Goal: Information Seeking & Learning: Learn about a topic

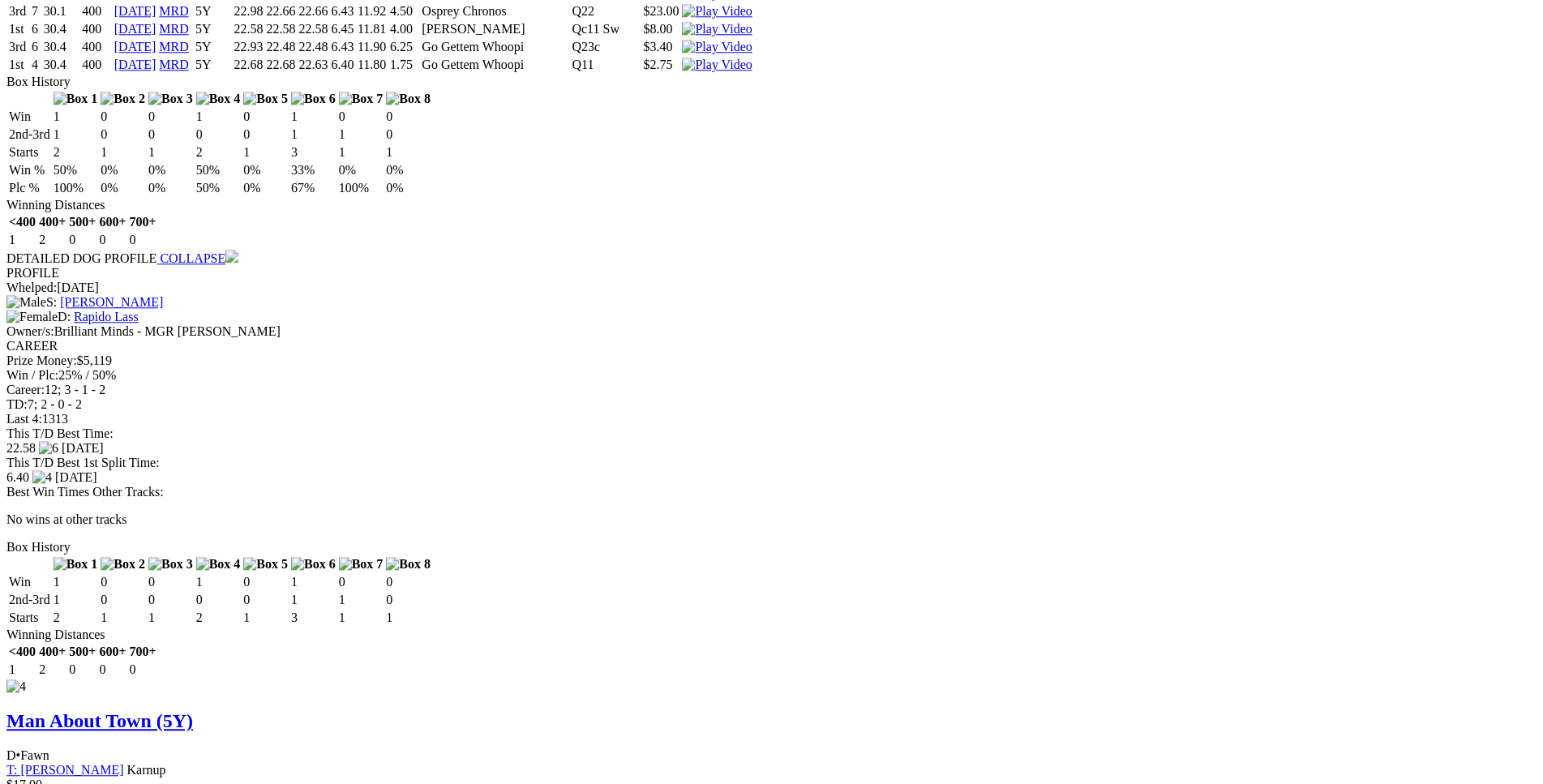
scroll to position [4465, 0]
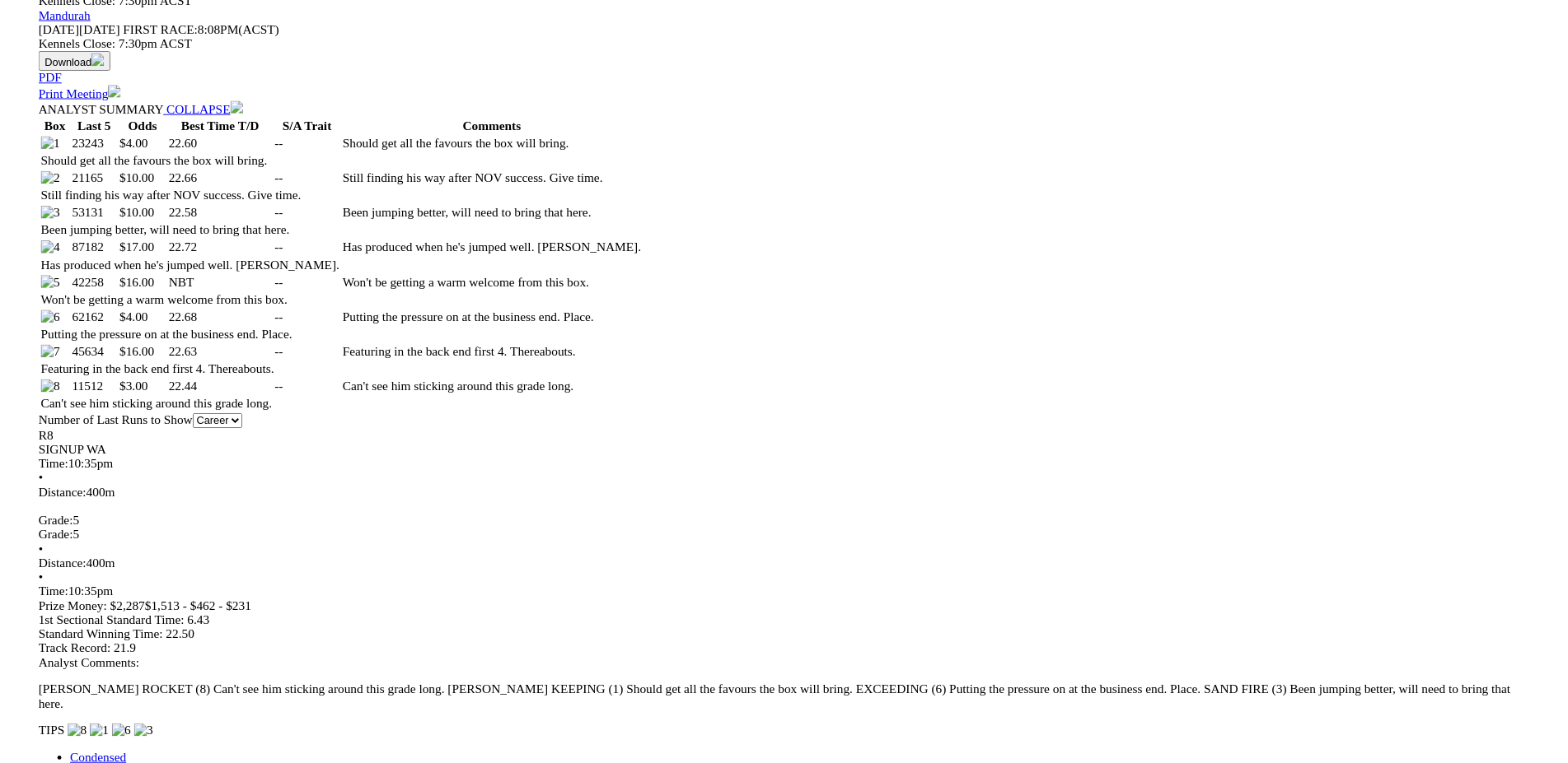
scroll to position [842, 0]
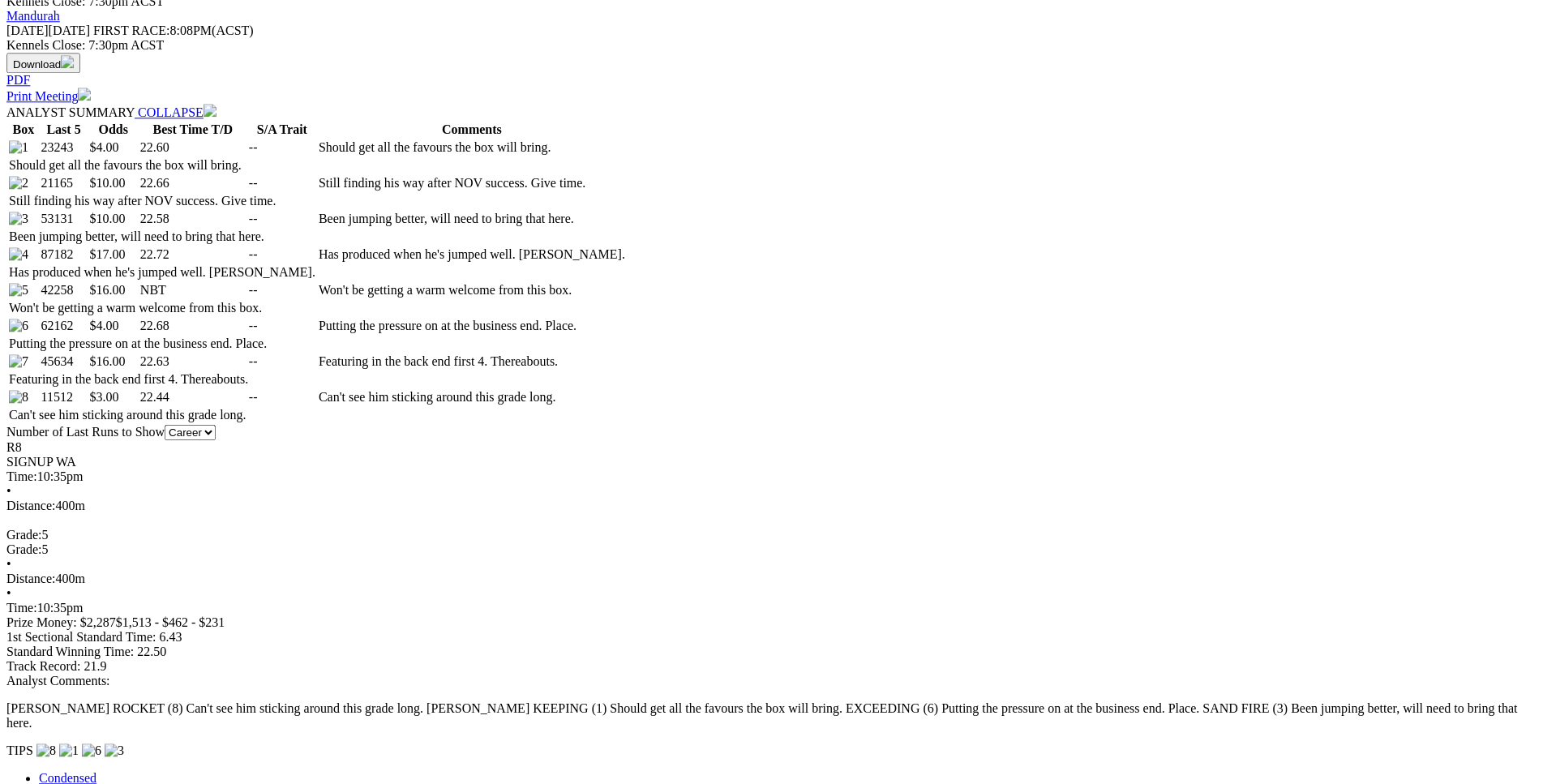
drag, startPoint x: 412, startPoint y: 353, endPoint x: 944, endPoint y: 354, distance: 532.0
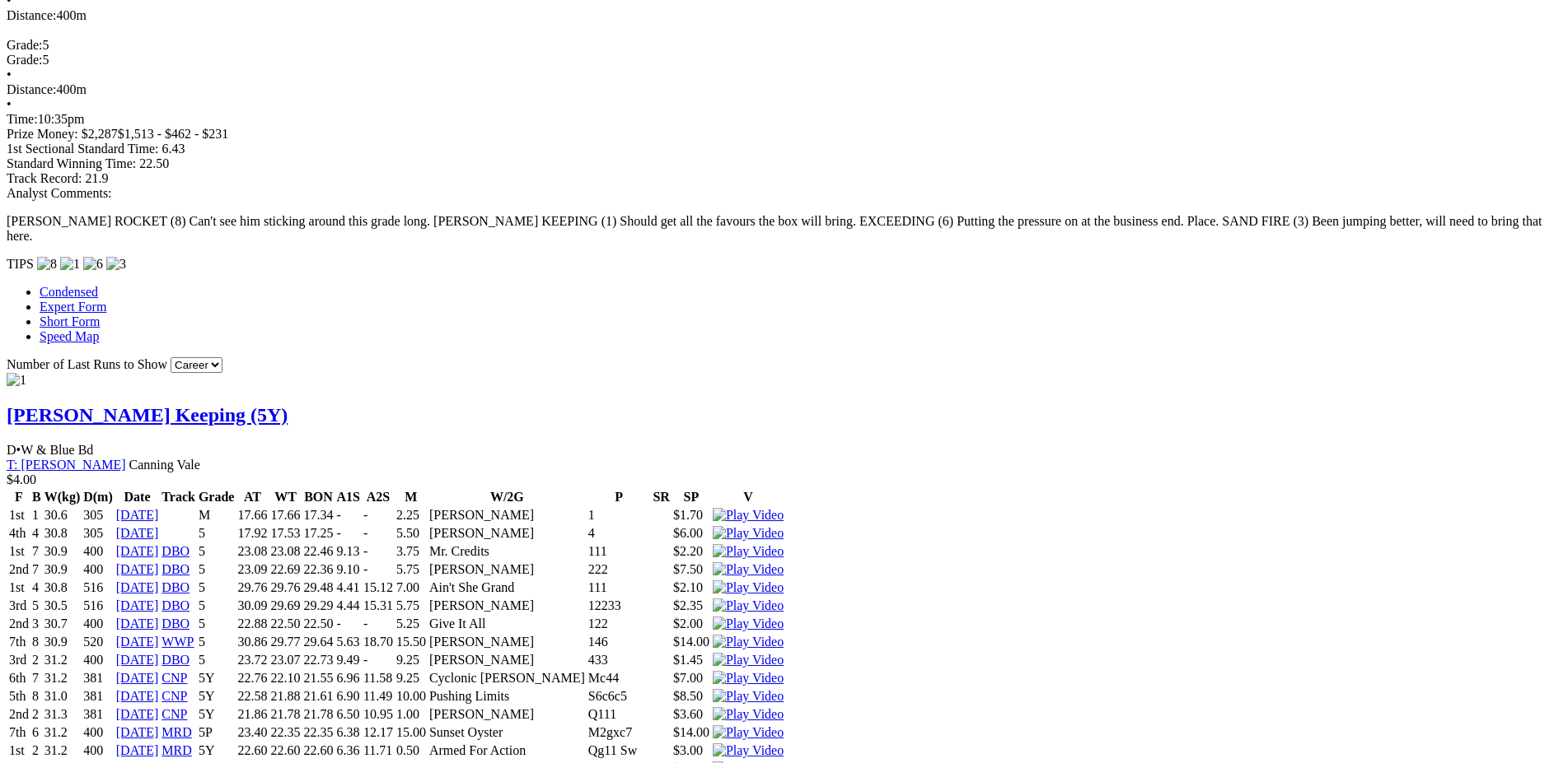
scroll to position [1346, 0]
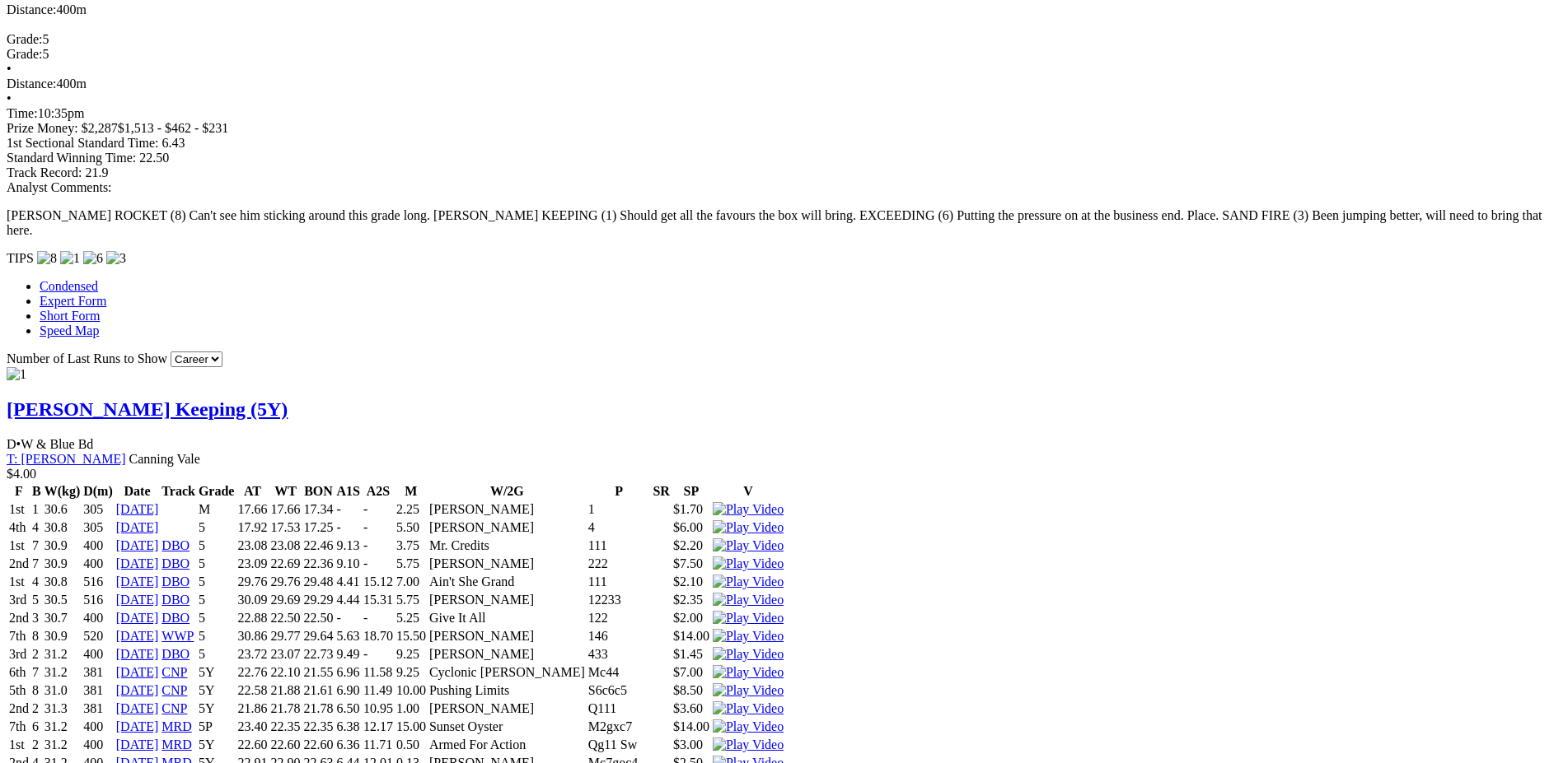
drag, startPoint x: 530, startPoint y: 221, endPoint x: 735, endPoint y: 214, distance: 205.1
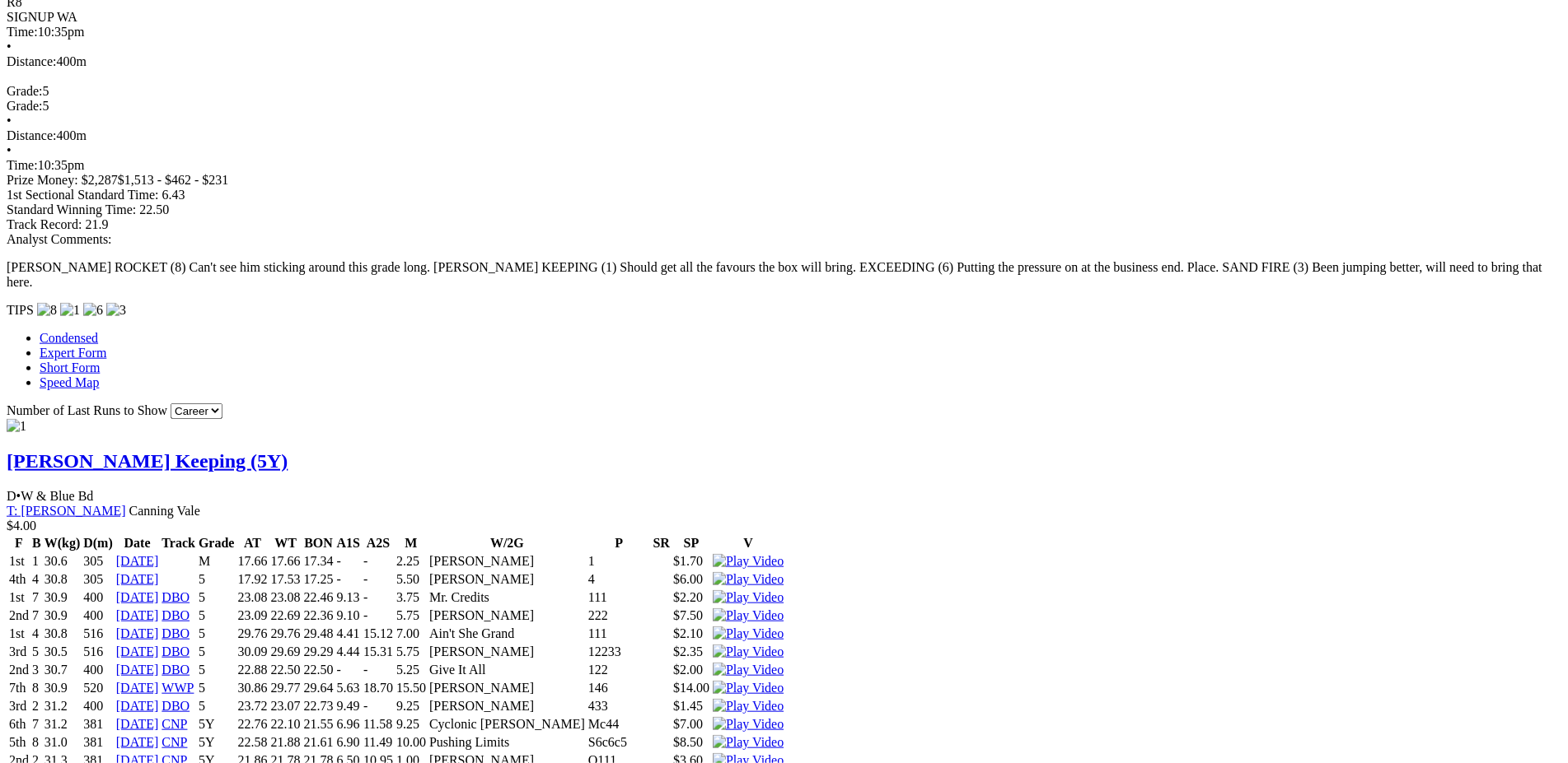
scroll to position [1293, 0]
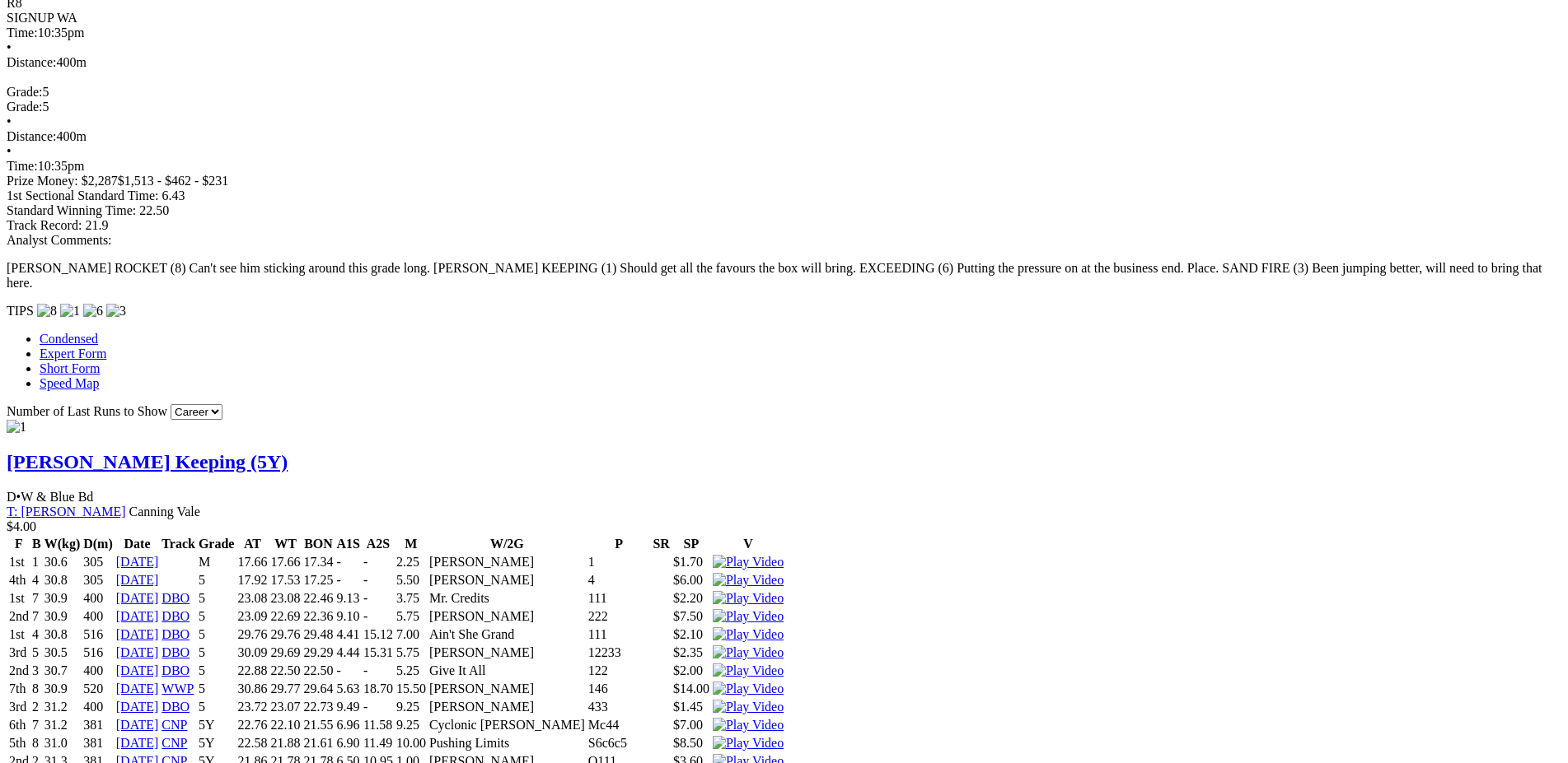
drag, startPoint x: 495, startPoint y: 277, endPoint x: 894, endPoint y: 270, distance: 399.1
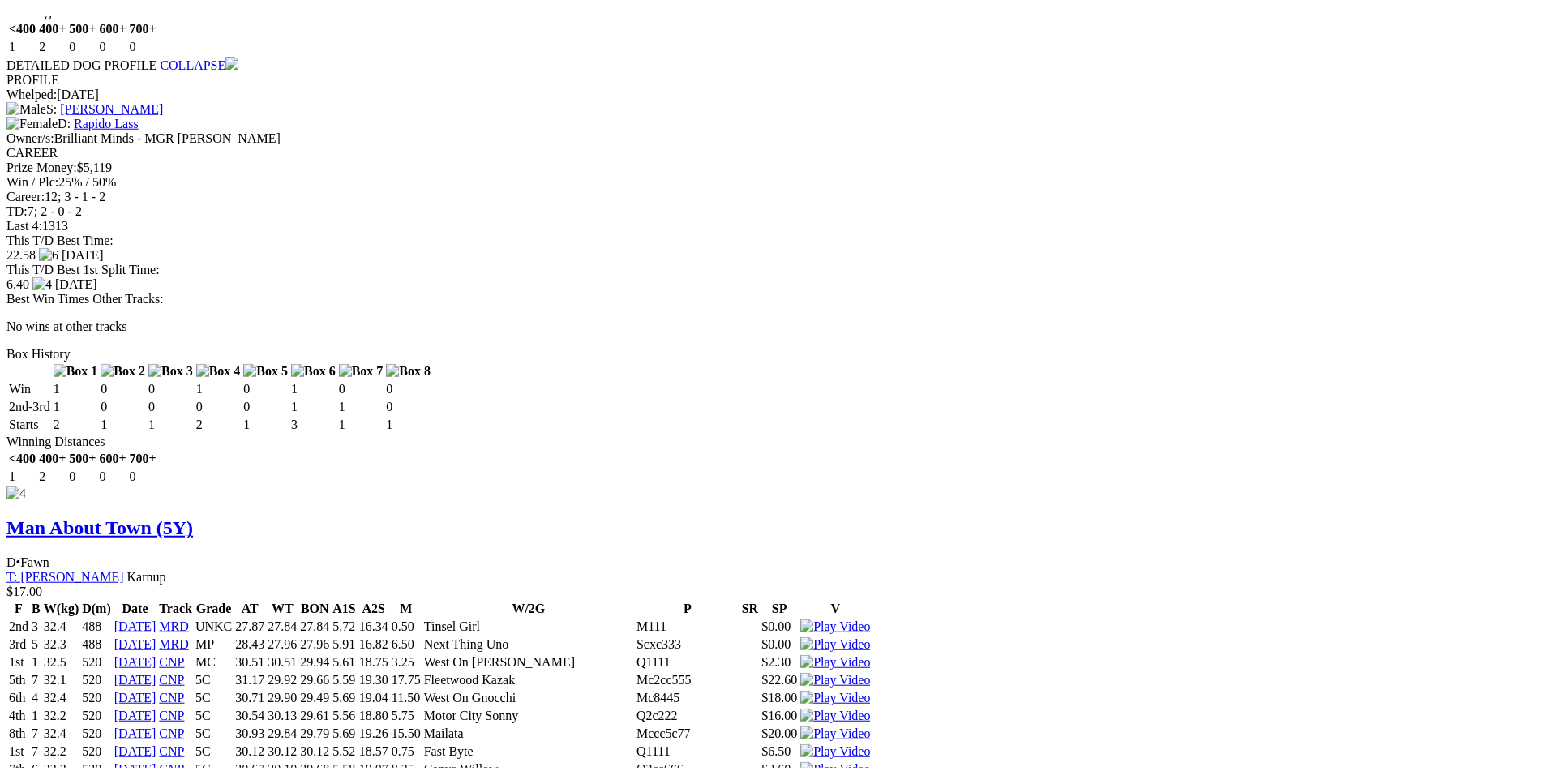
scroll to position [4664, 0]
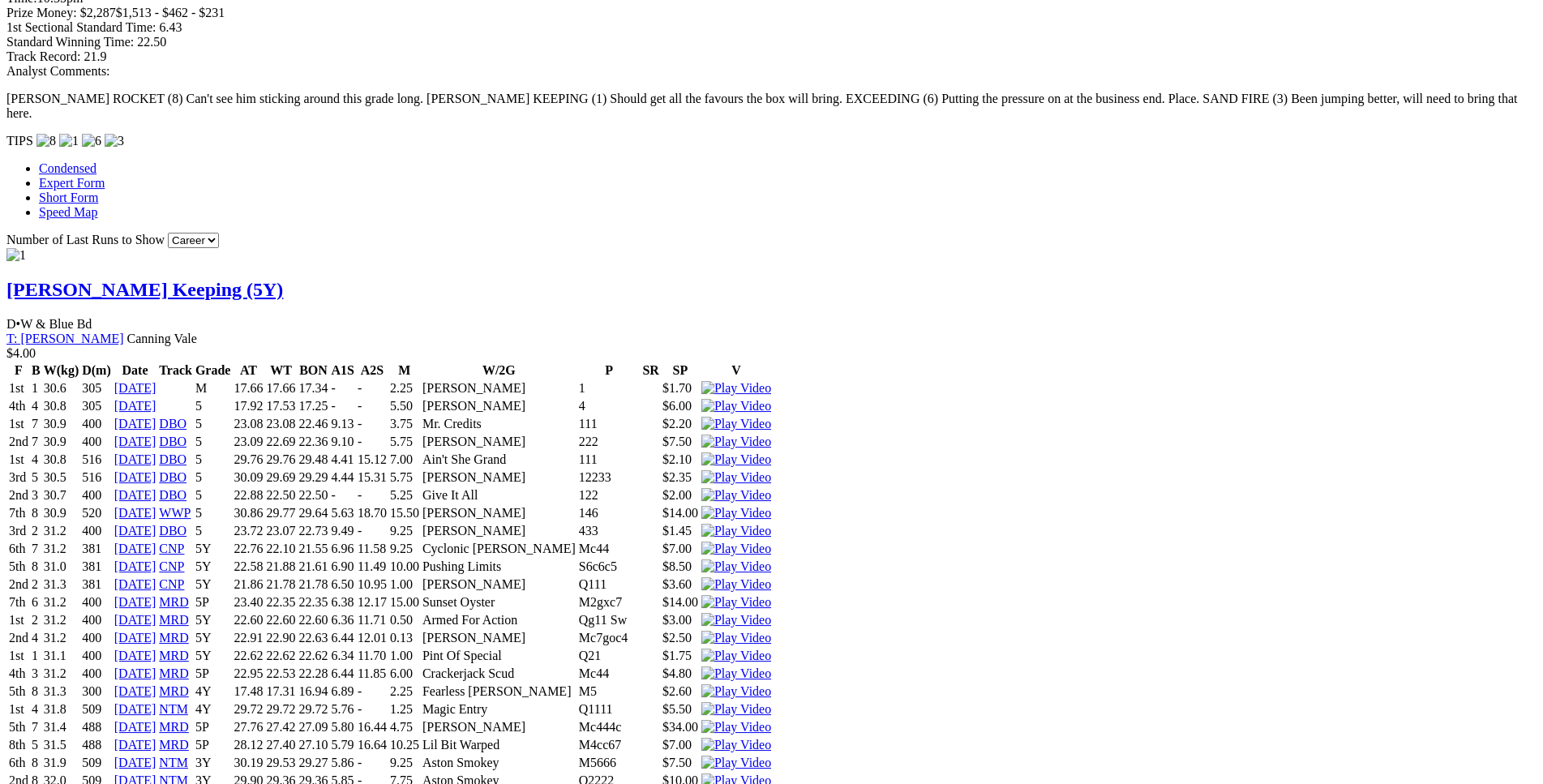
scroll to position [1440, 0]
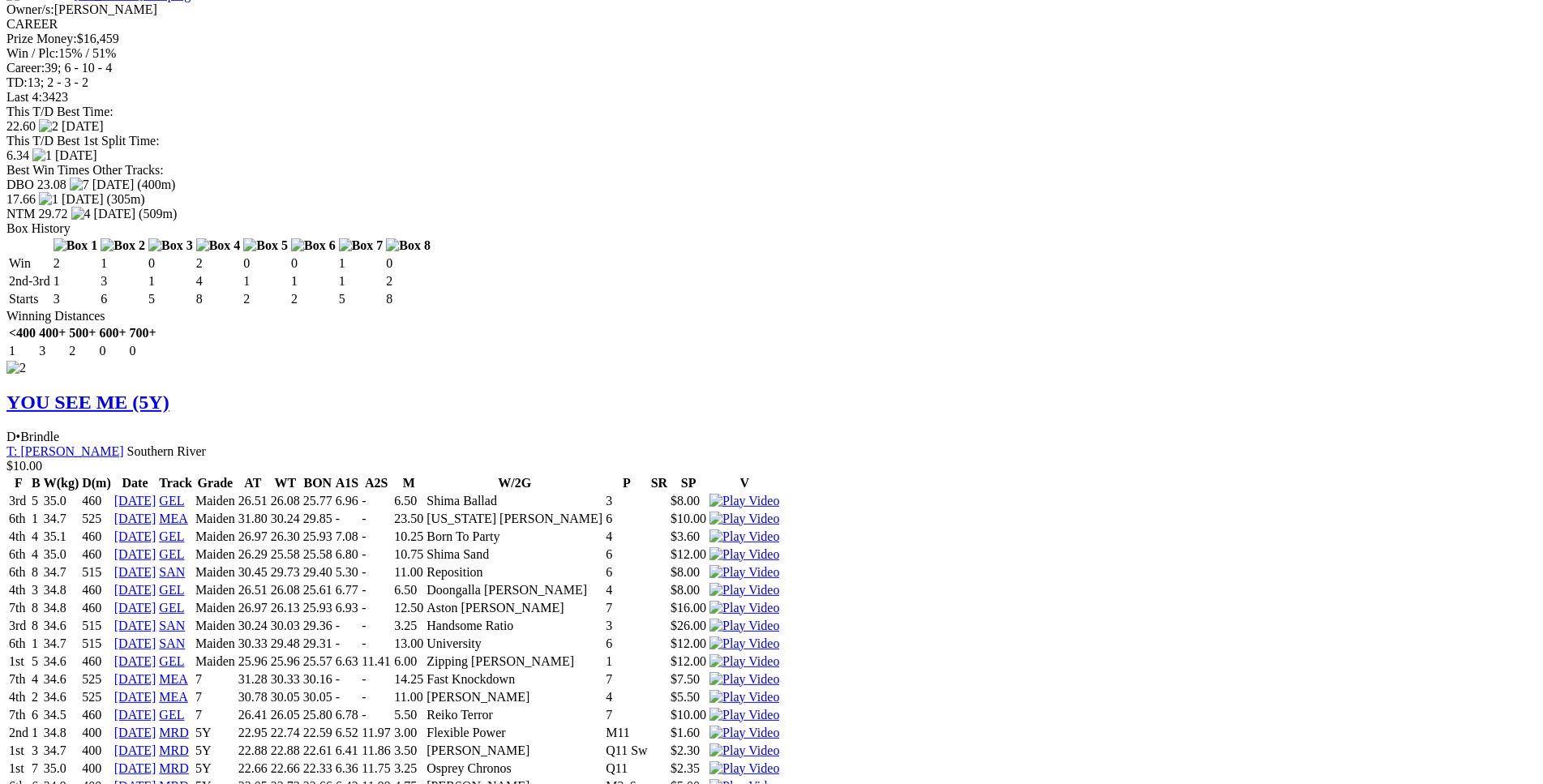
scroll to position [2763, 0]
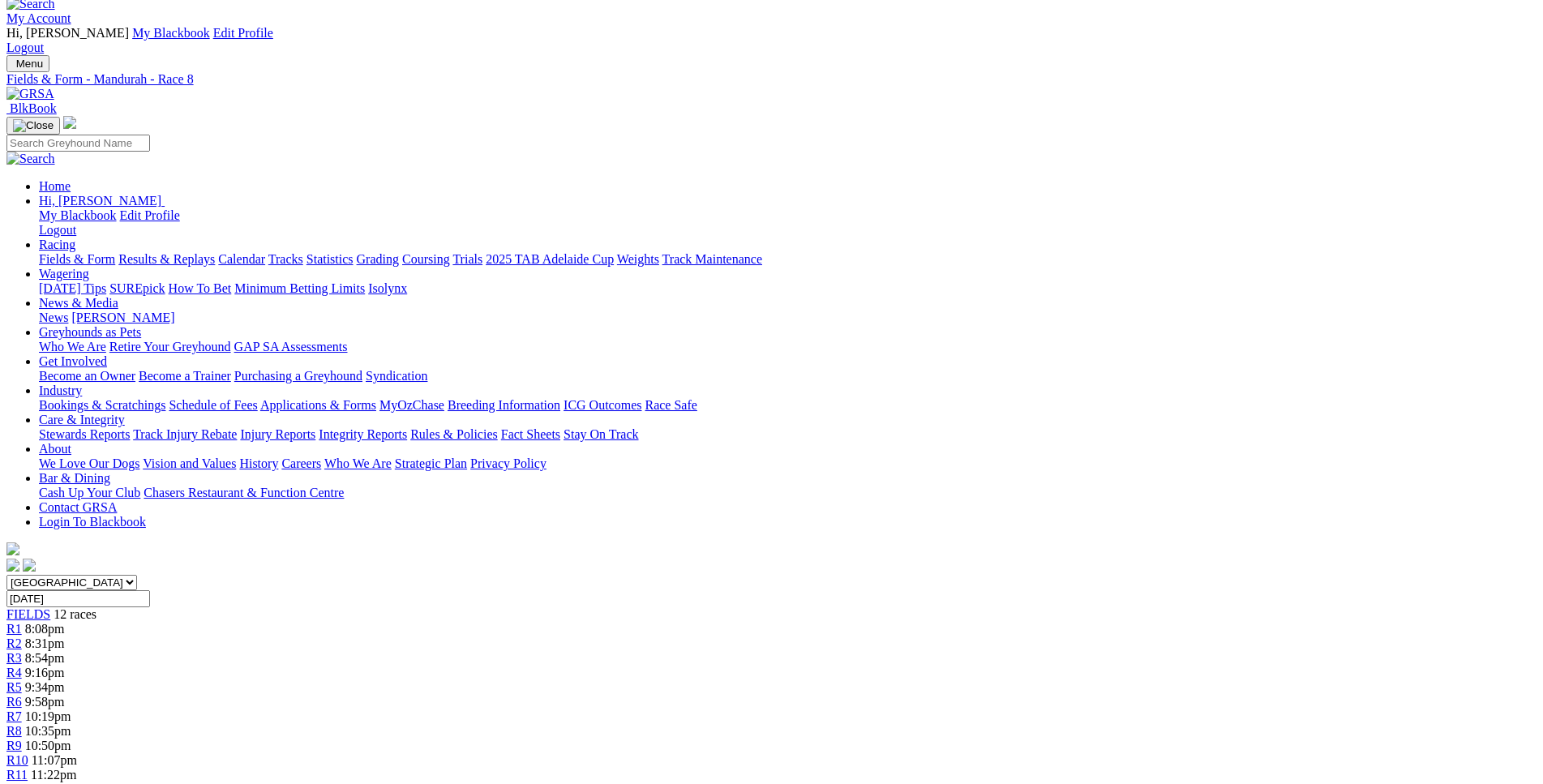
scroll to position [0, 0]
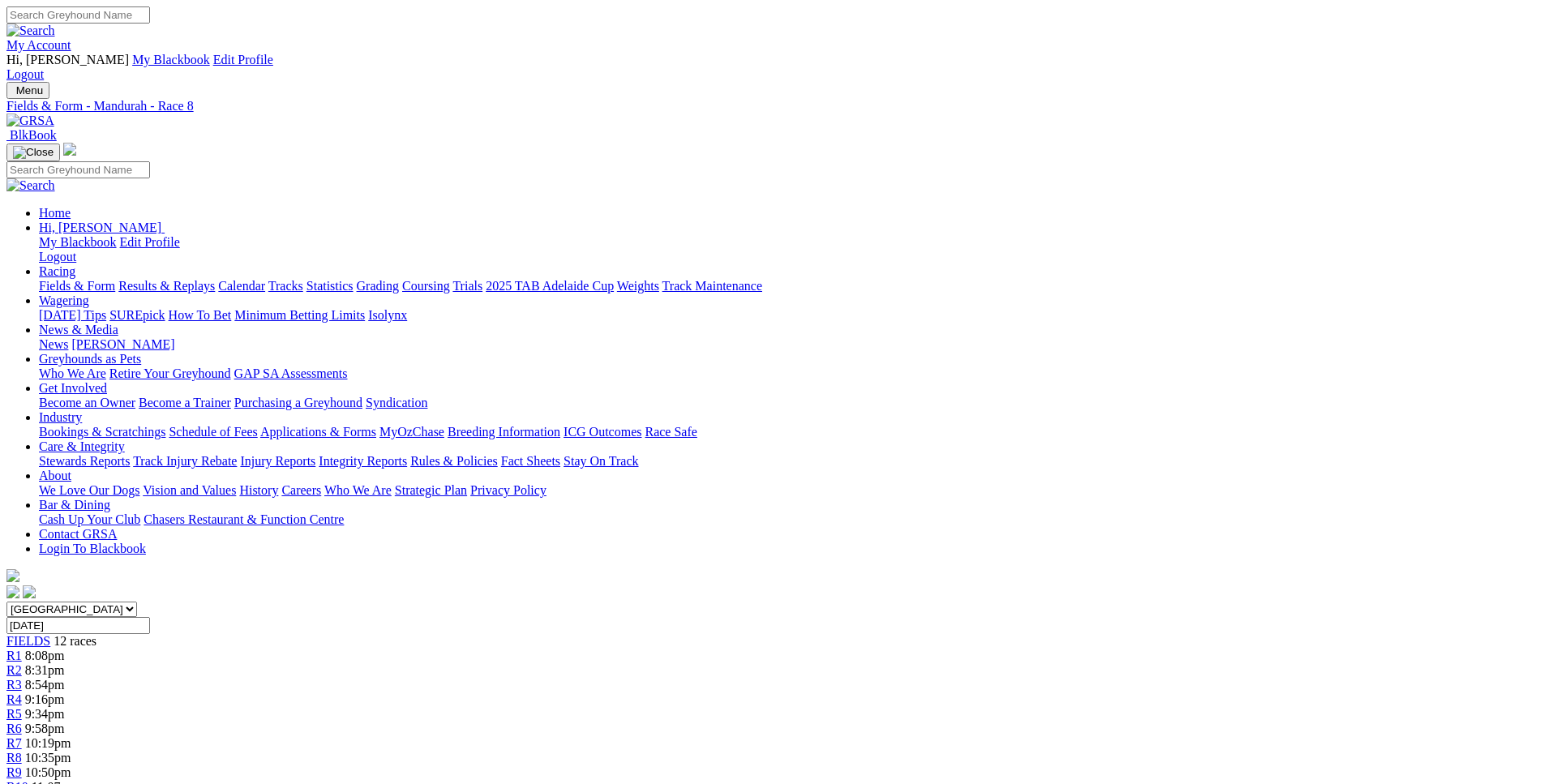
click at [22, 765] on span "R9" at bounding box center [14, 771] width 15 height 13
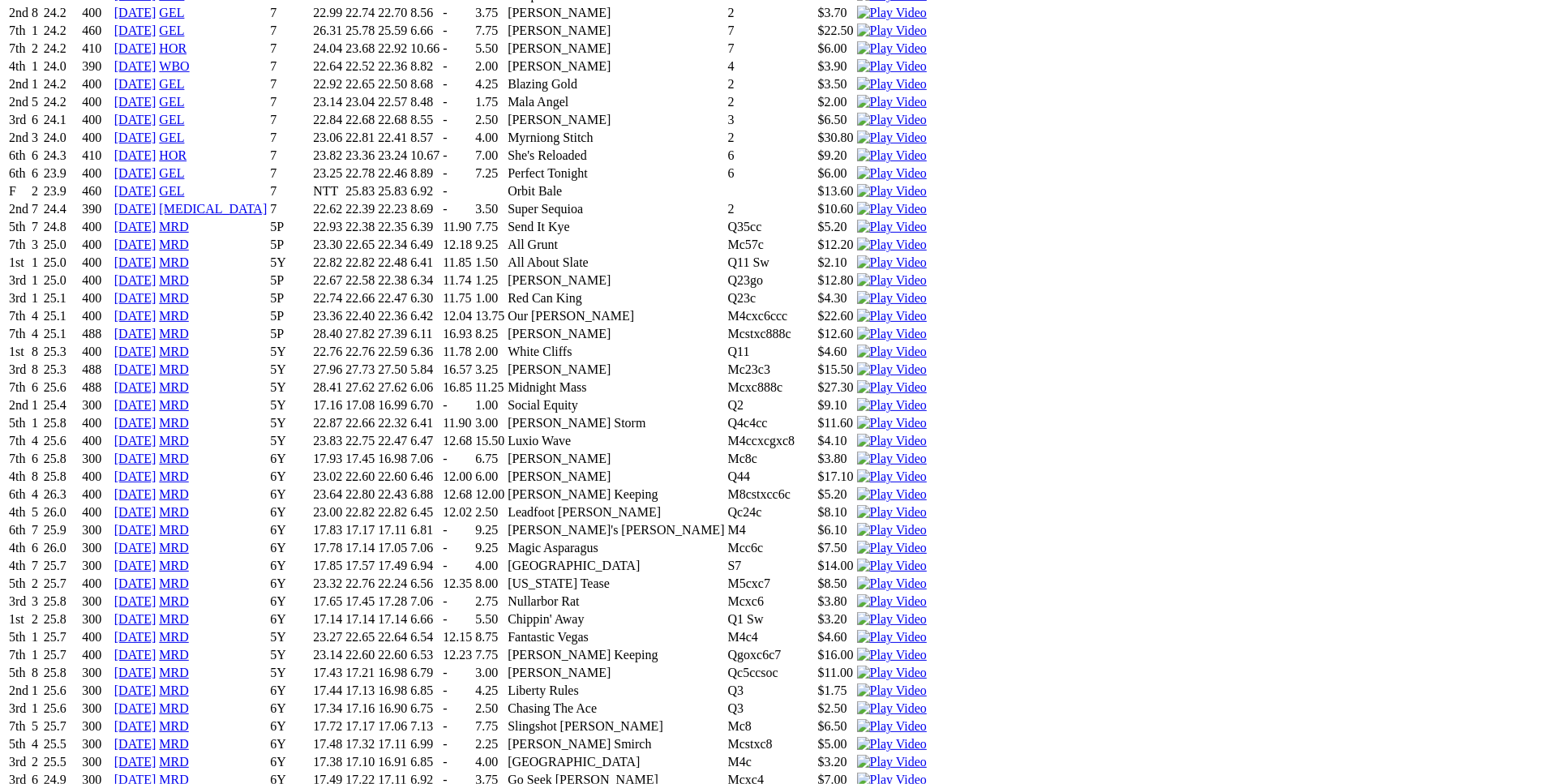
scroll to position [4598, 0]
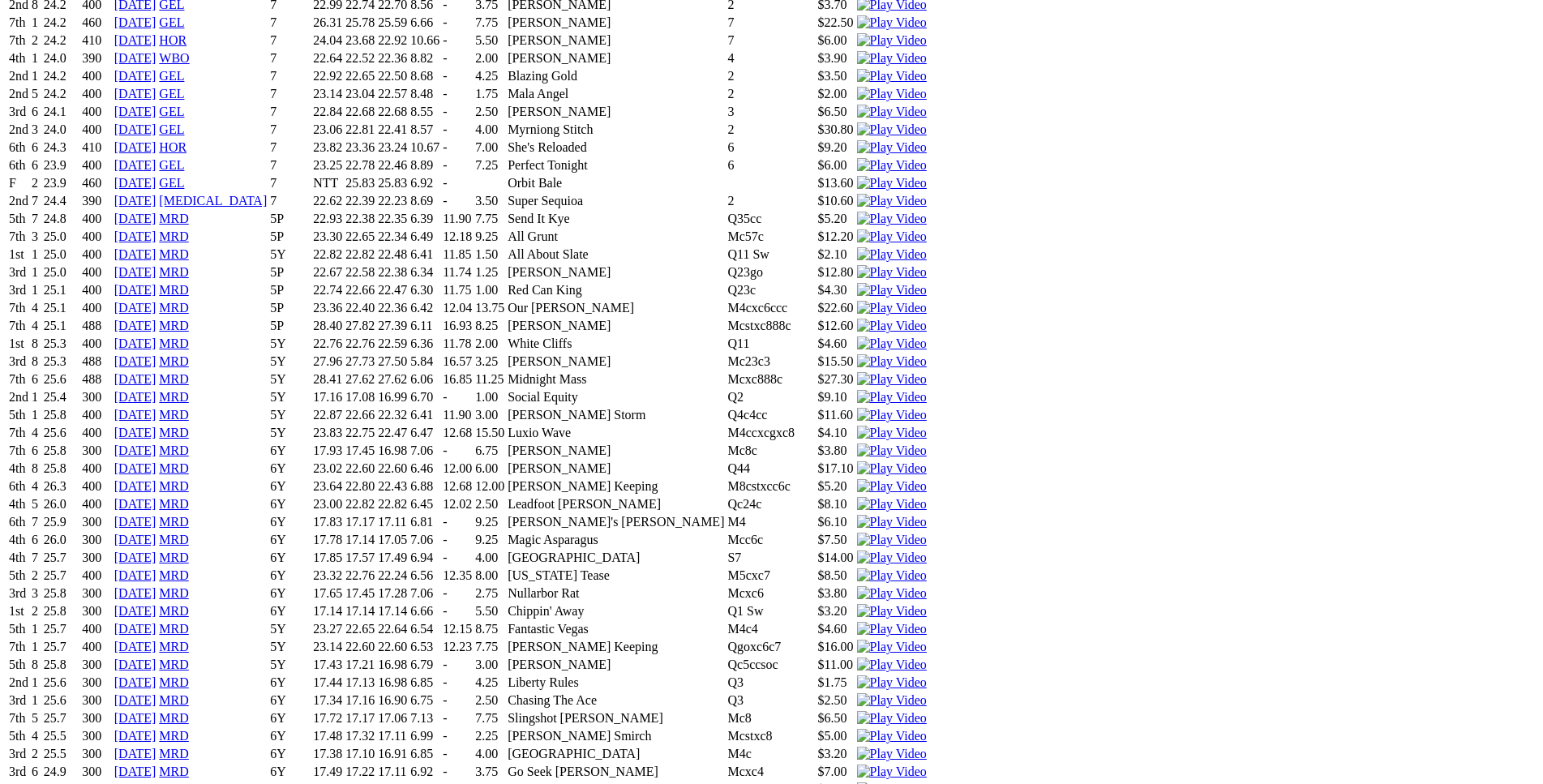
drag, startPoint x: 243, startPoint y: 502, endPoint x: 960, endPoint y: 501, distance: 717.0
copy tr "4th 7 31.0 300 02 Oct 25 MRD 4Y 17.54 17.16 17.05 6.81 - 5.25 Son Of Spike Mc6c…"
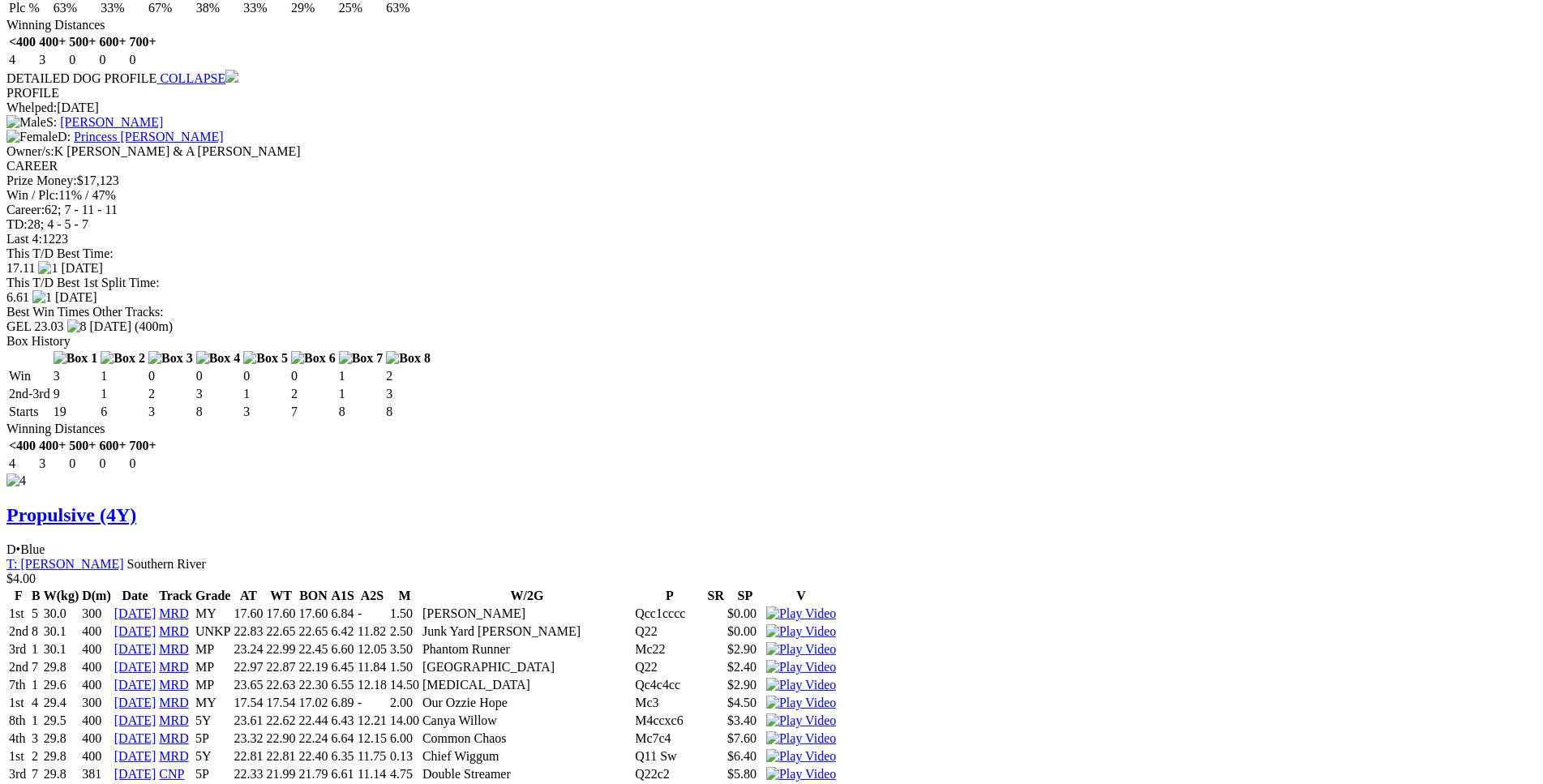
scroll to position [5756, 0]
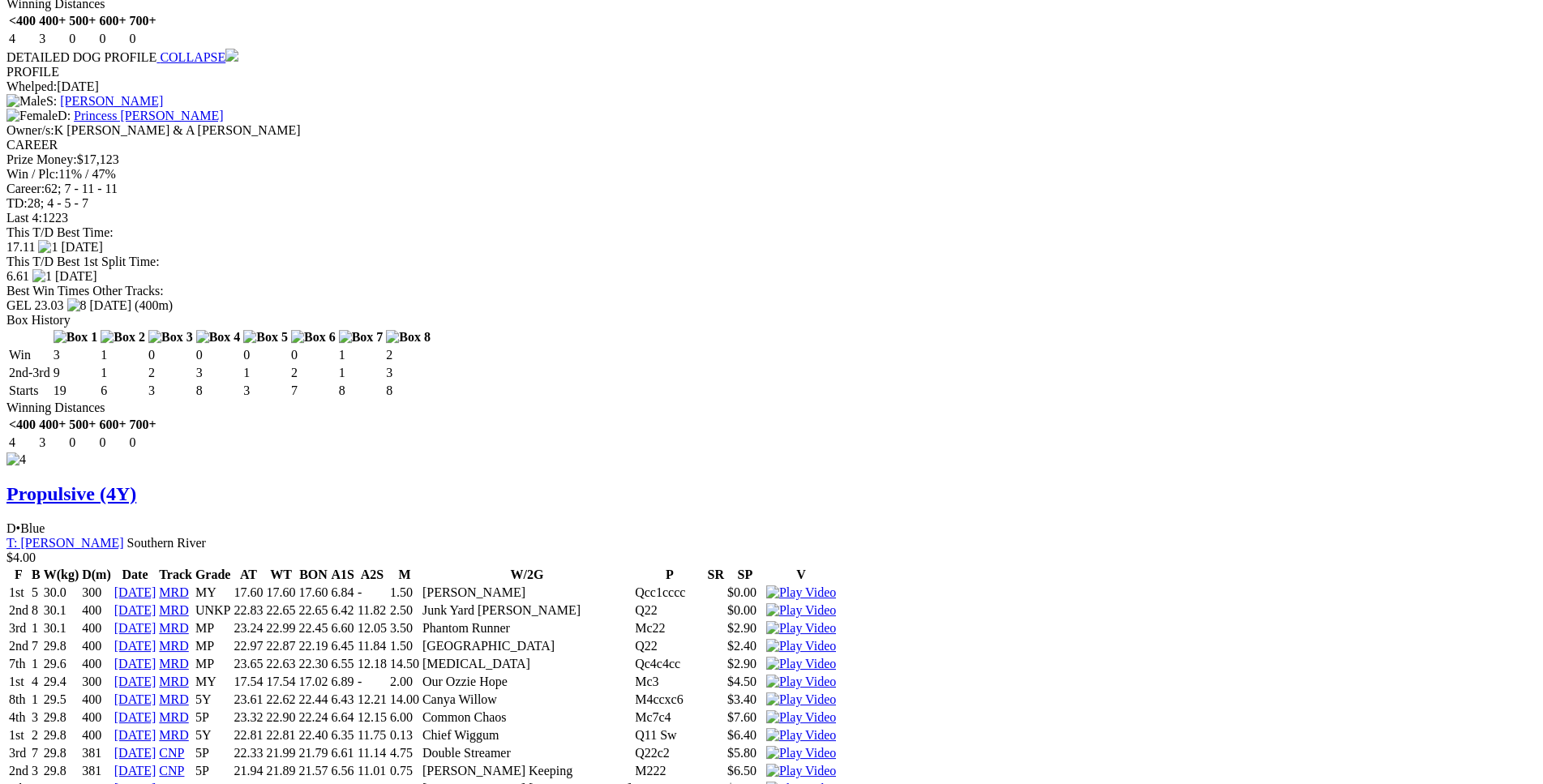
drag, startPoint x: 243, startPoint y: 463, endPoint x: 971, endPoint y: 467, distance: 728.0
copy tr "2nd 3 29.5 300 02 Oct 25 MRD 5Y 17.54 17.38 17.05 6.79 - 2.25 Idyllic Paige Scc…"
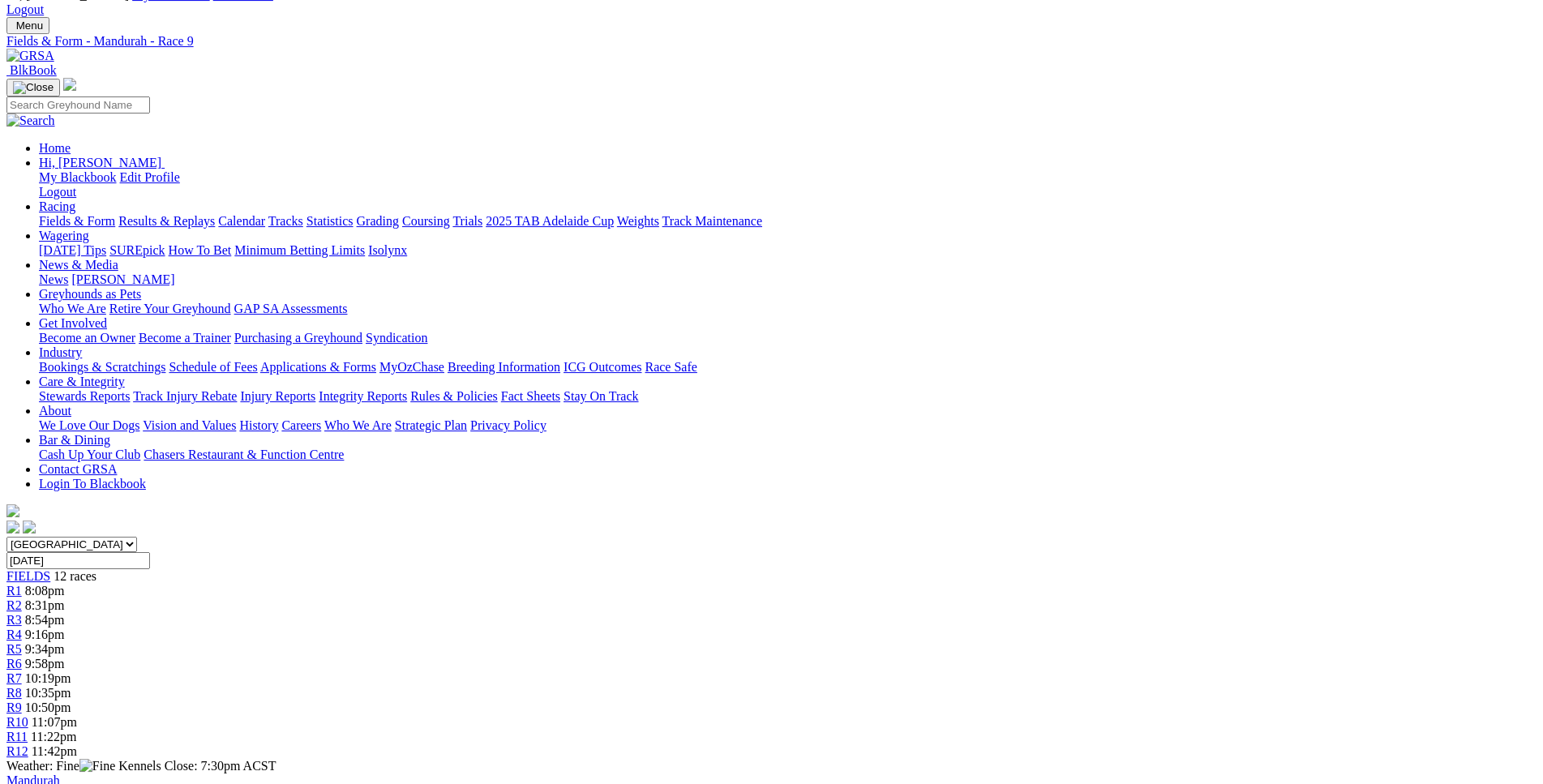
scroll to position [0, 0]
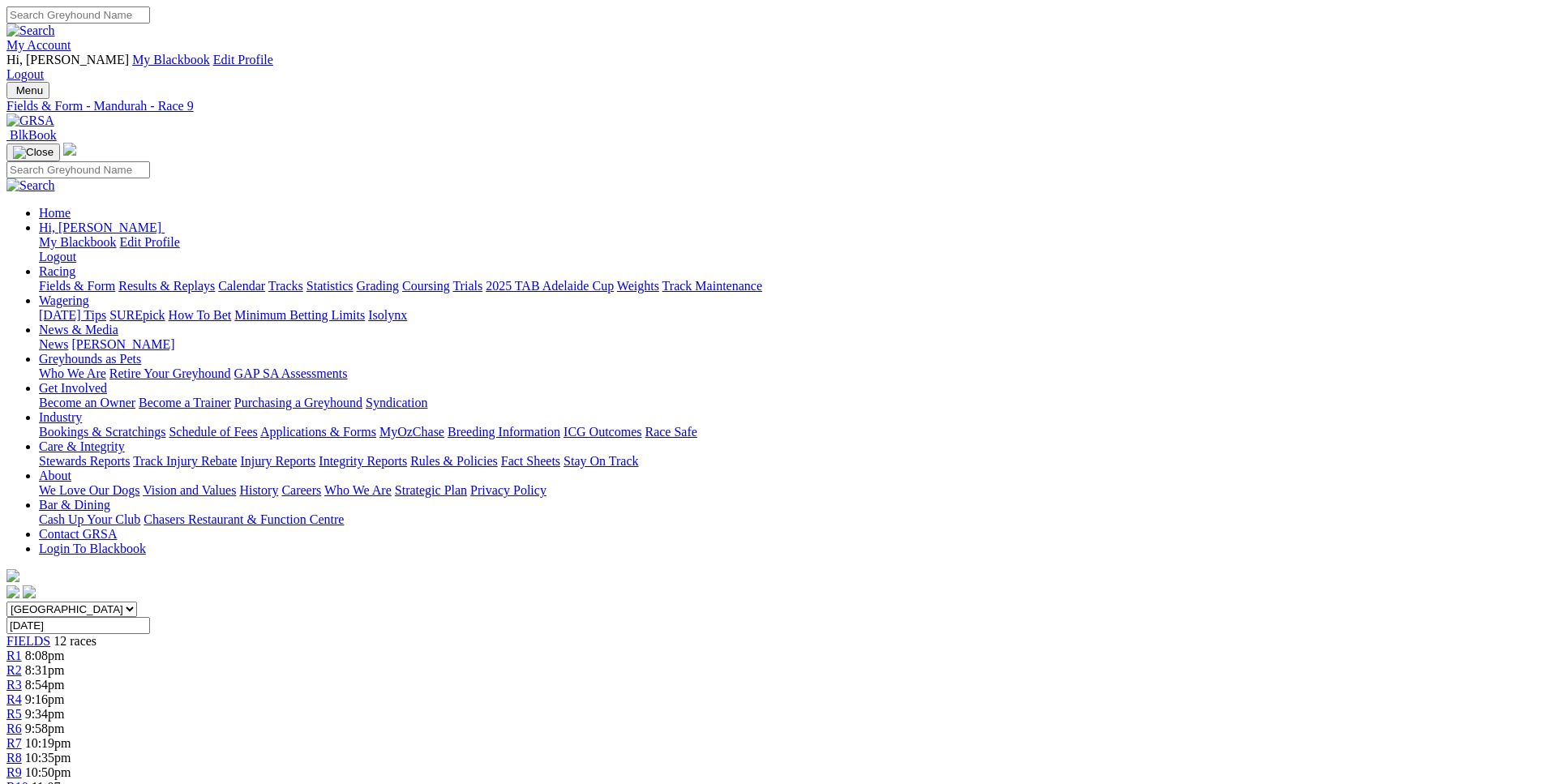
click at [77, 780] on span "11:07pm" at bounding box center [54, 787] width 45 height 13
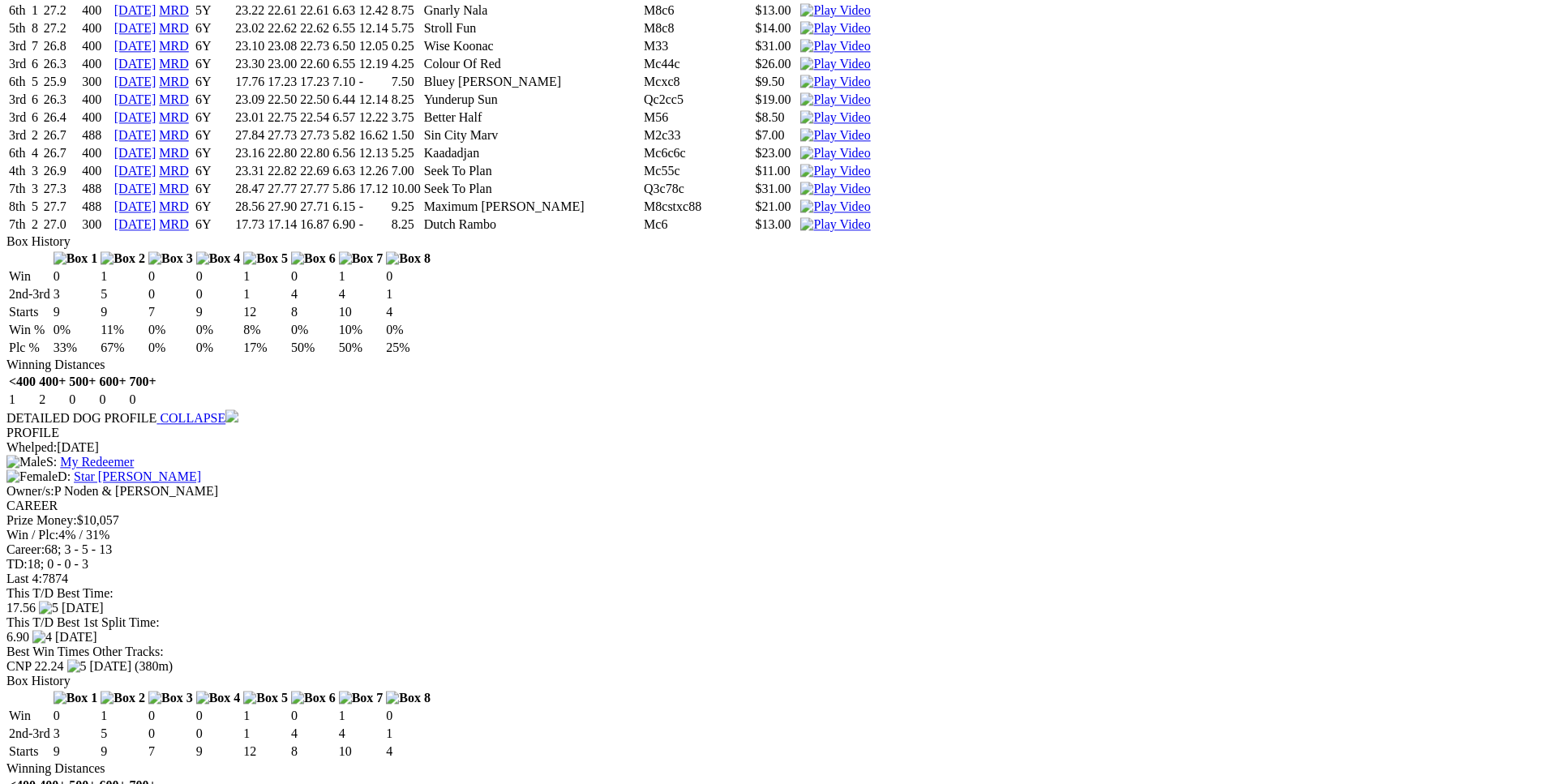
scroll to position [2893, 0]
drag, startPoint x: 244, startPoint y: 474, endPoint x: 971, endPoint y: 476, distance: 727.0
copy tr "2nd 8 30.6 300 02 Oct 25 MRD 6Y 17.43 17.34 17.05 6.90 - 1.25 Better Half S4 $5…"
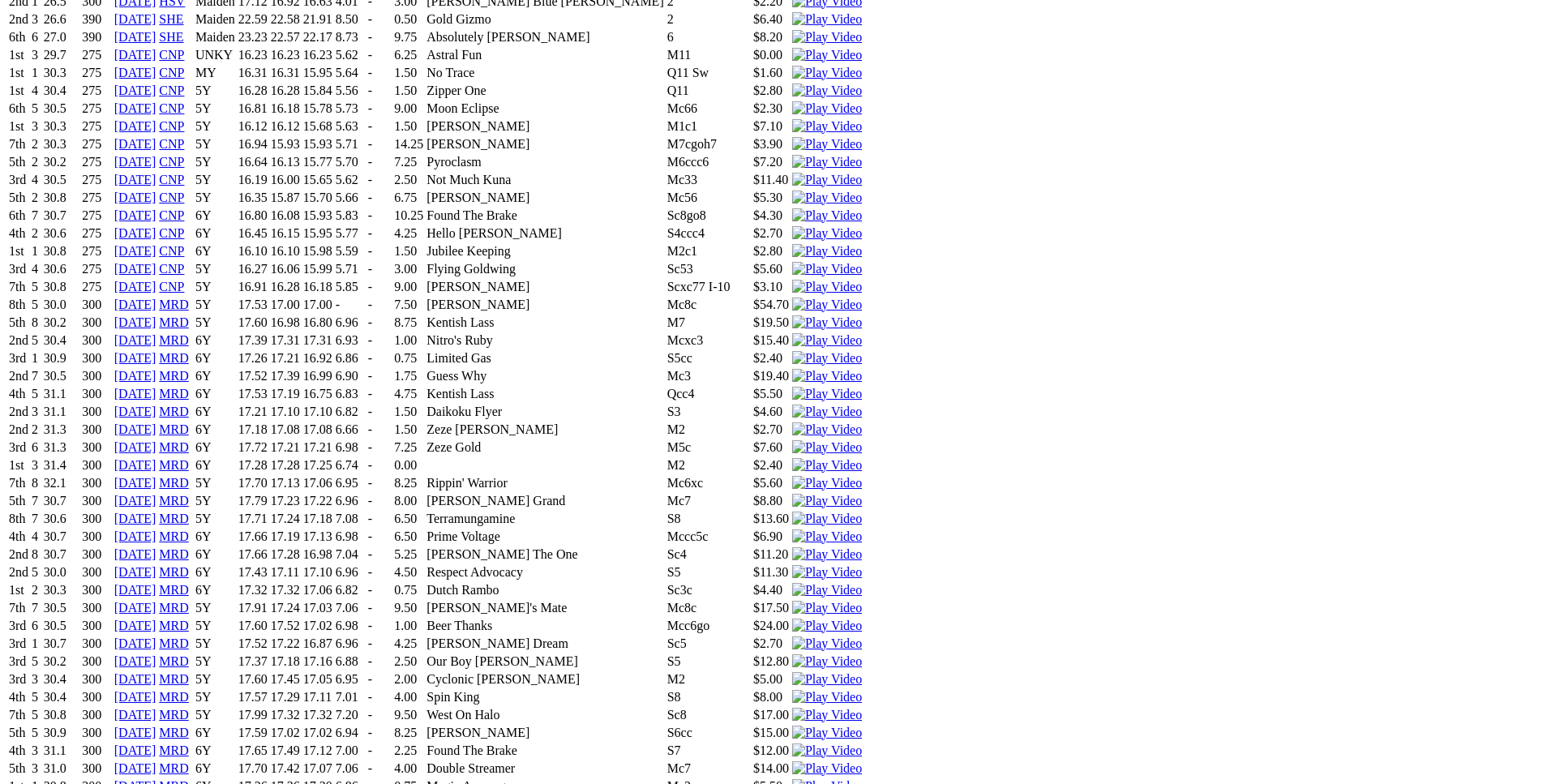
scroll to position [4299, 0]
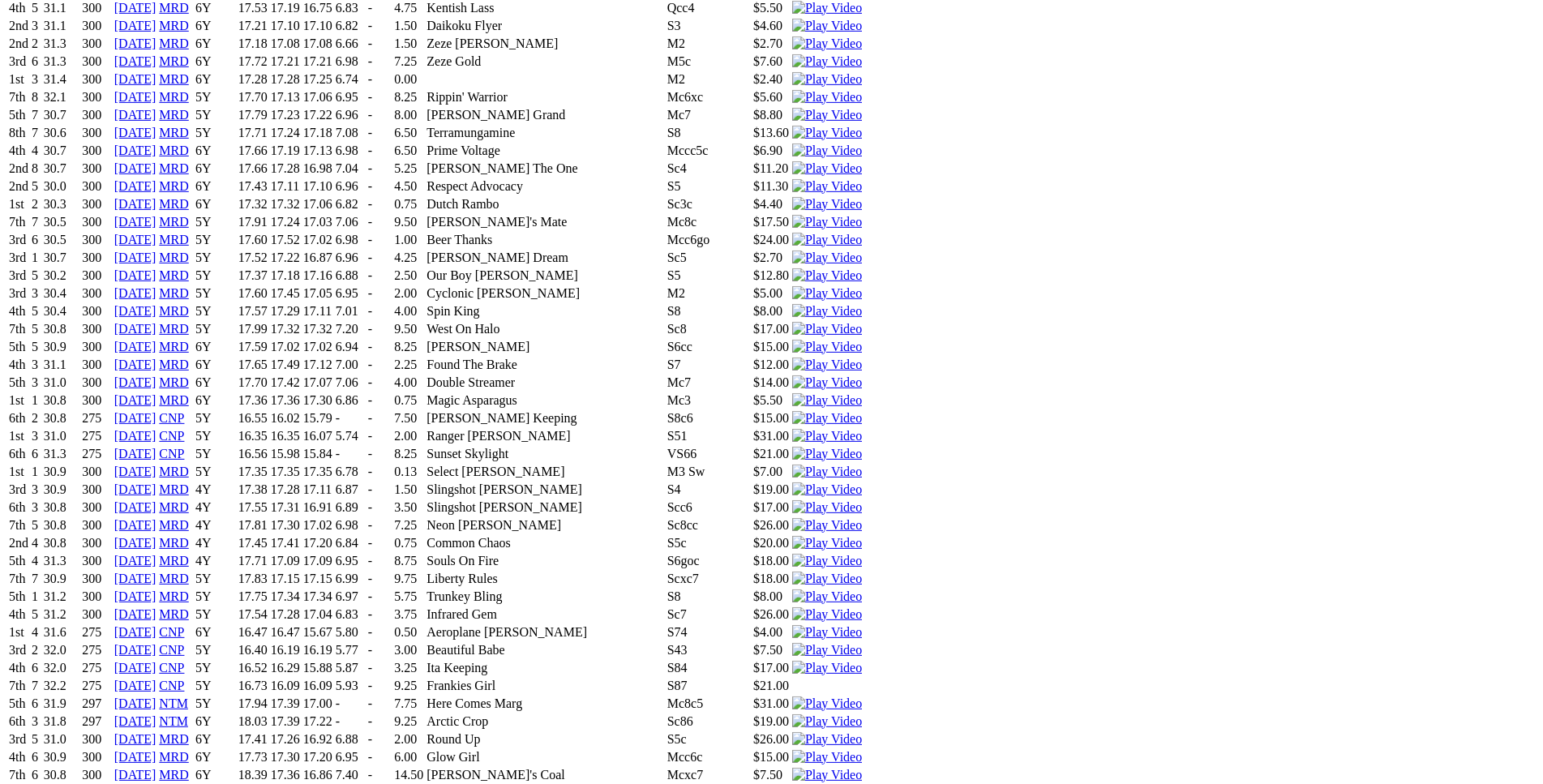
drag, startPoint x: 251, startPoint y: 430, endPoint x: 962, endPoint y: 429, distance: 711.0
copy tr "2nd 8 30.3 300 02 Oct 25 MRD 6Y 17.50 17.24 17.05 6.85 - 3.75 Give Me Room Mc3 …"
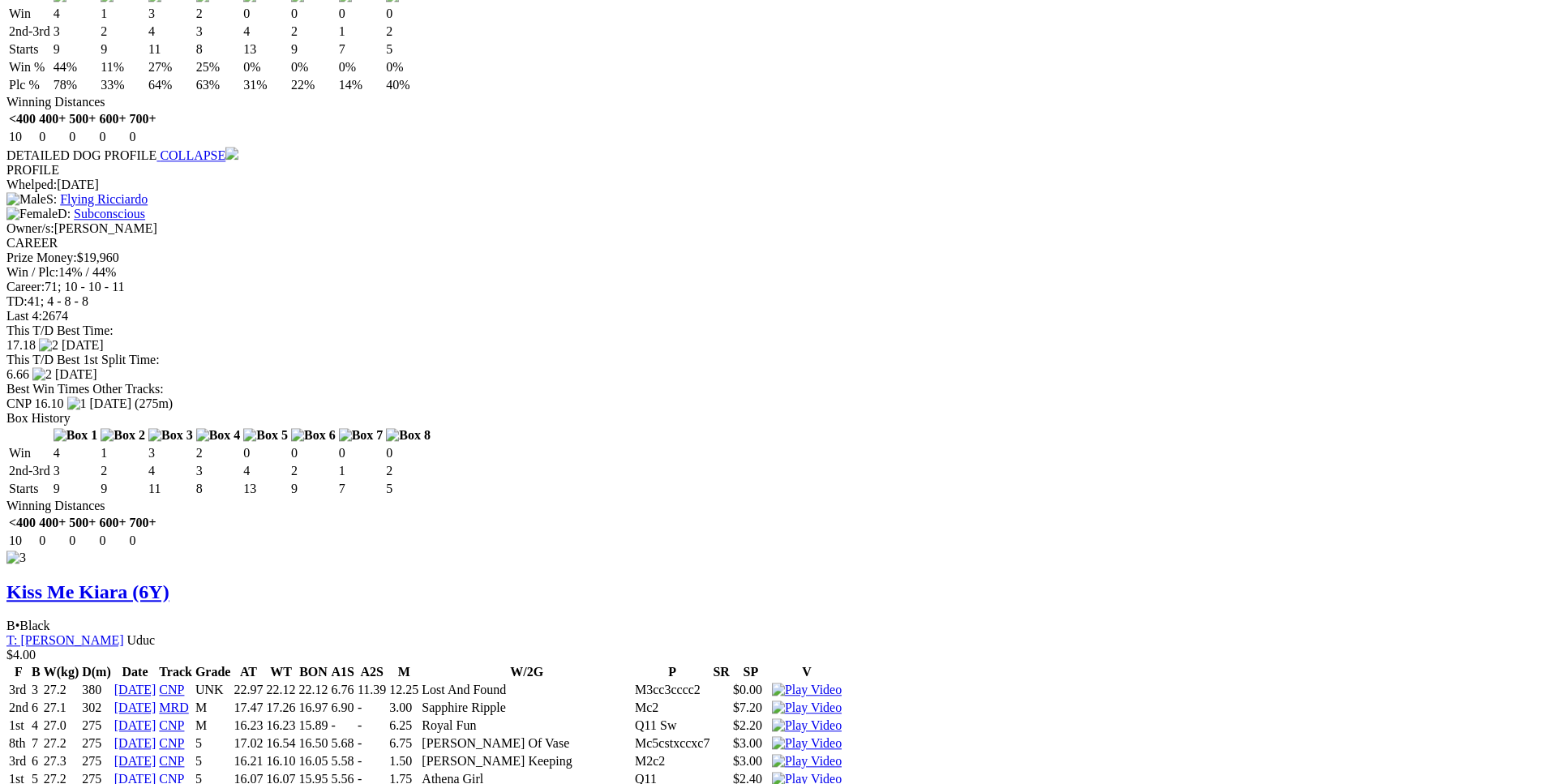
scroll to position [5291, 0]
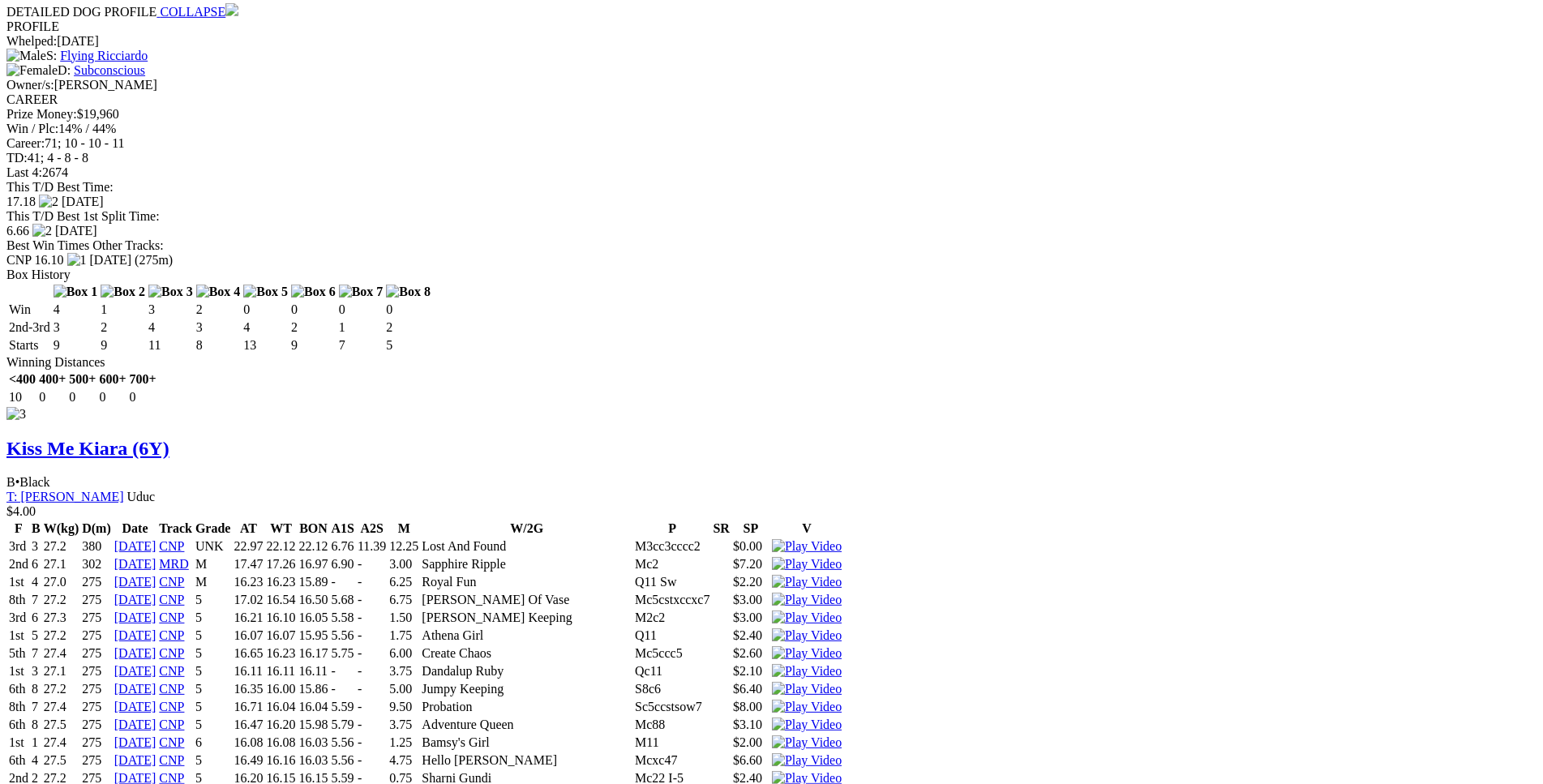
drag, startPoint x: 240, startPoint y: 320, endPoint x: 966, endPoint y: 325, distance: 726.0
copy tr "7th 5 34.3 300 02 Oct 25 MRD 5Y 17.89 17.38 17.05 6.92 - 7.25 Idyllic Paige Mc6…"
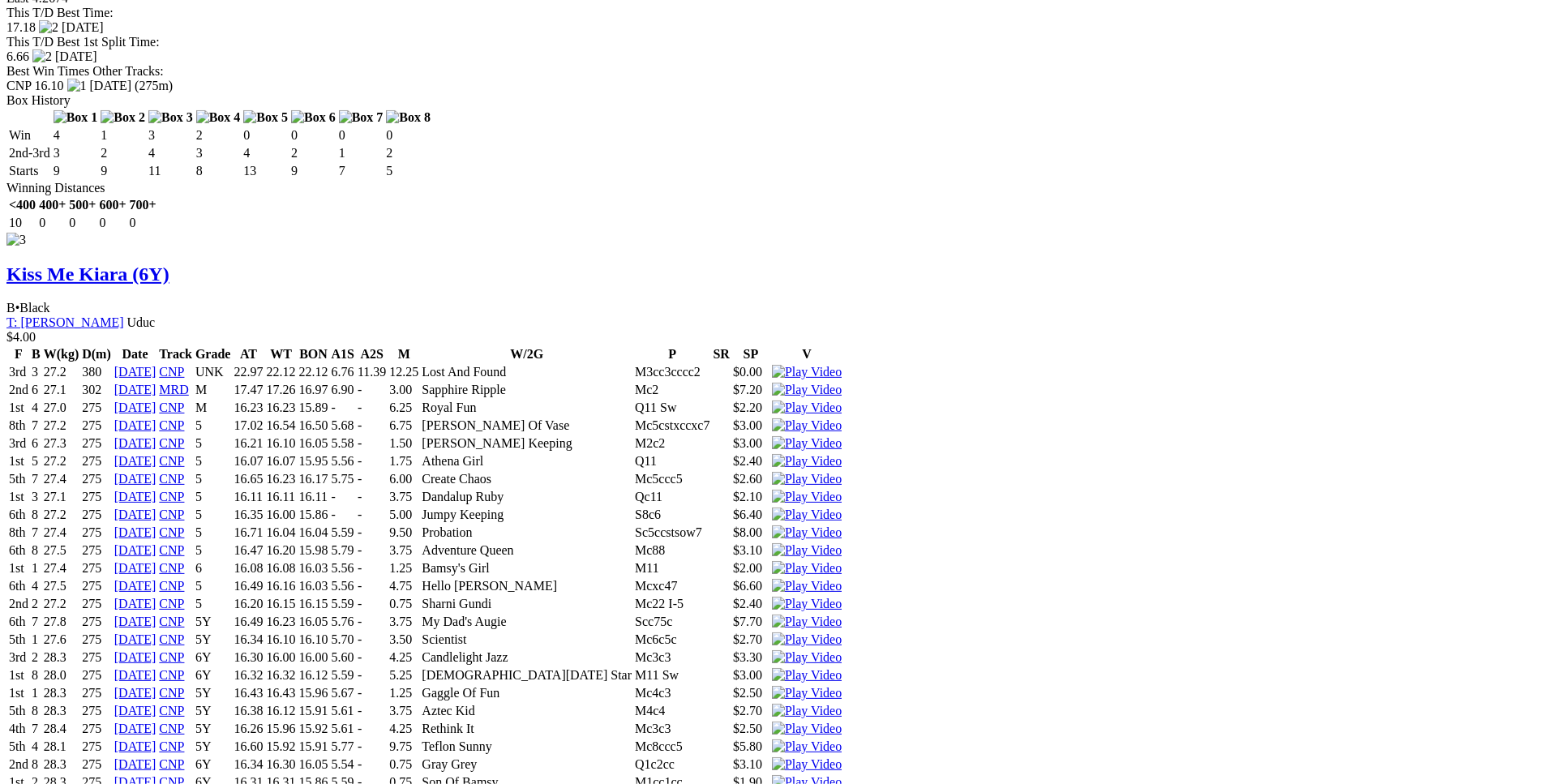
scroll to position [5456, 0]
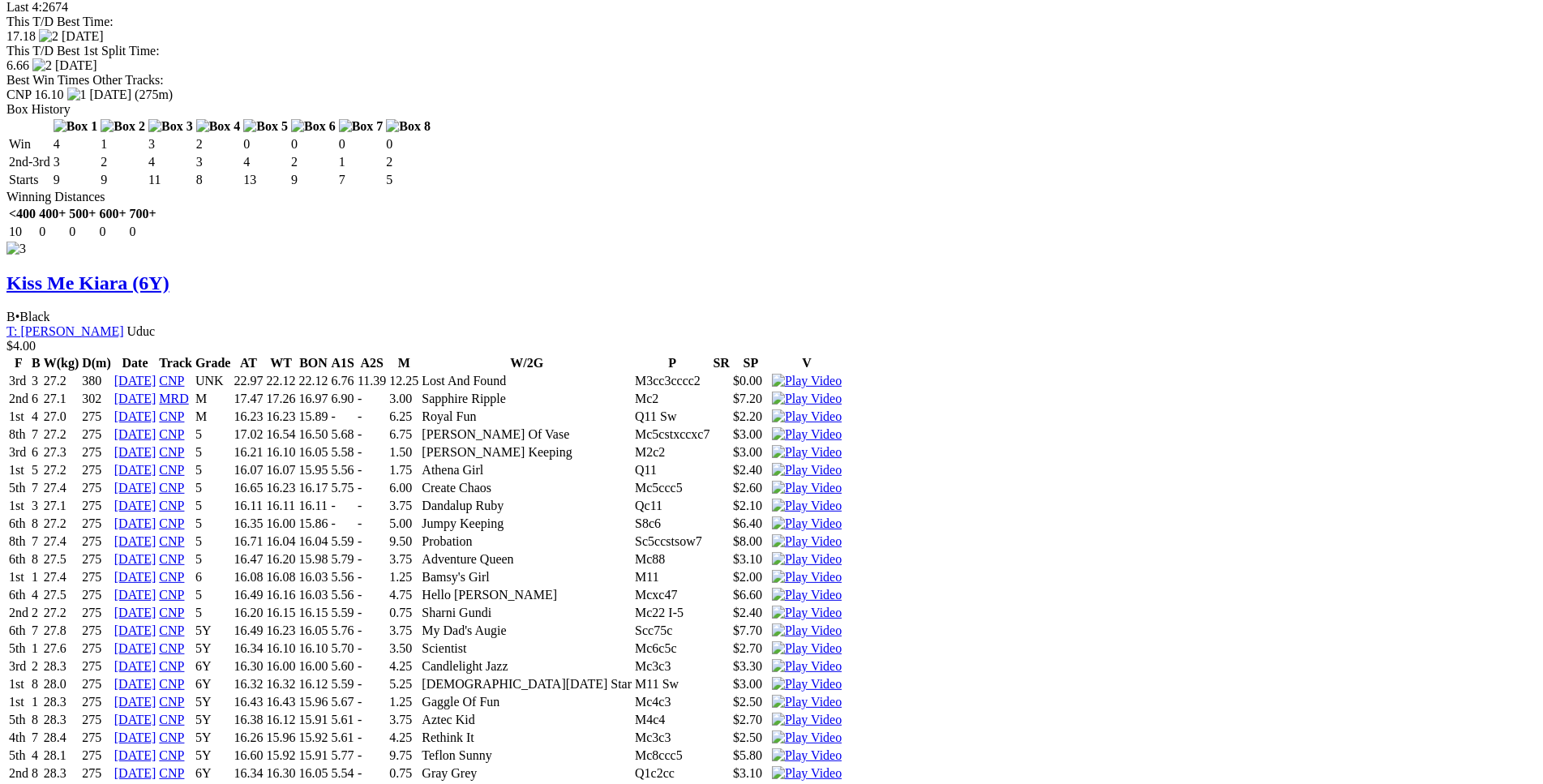
drag, startPoint x: 240, startPoint y: 422, endPoint x: 962, endPoint y: 417, distance: 722.0
copy tr "3rd 8 27.7 300 05 Sep 25 MRD 6Y 17.65 17.31 17.20 6.93 - 4.75 Buddy's Mate Mcc4…"
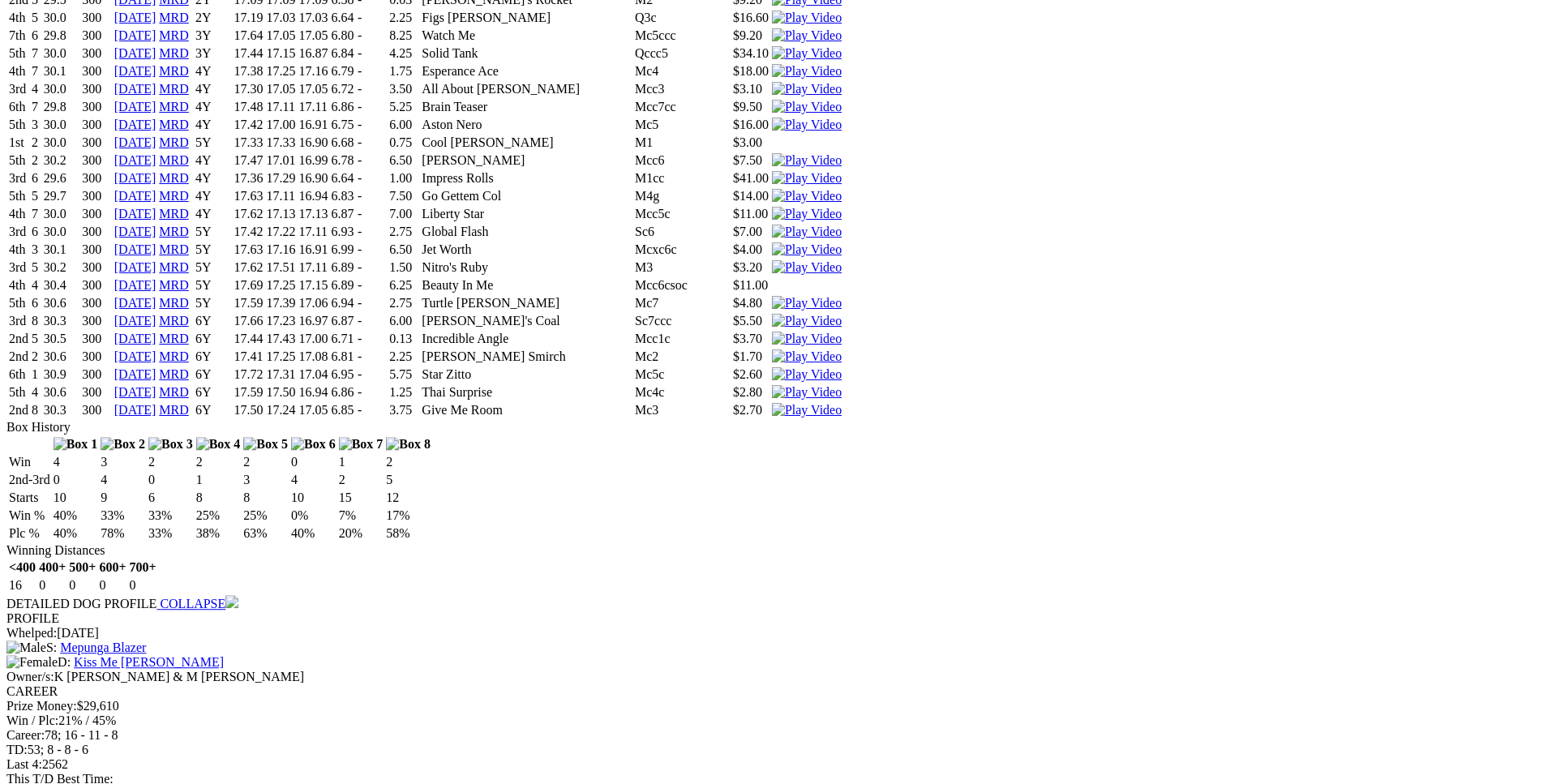
scroll to position [6944, 0]
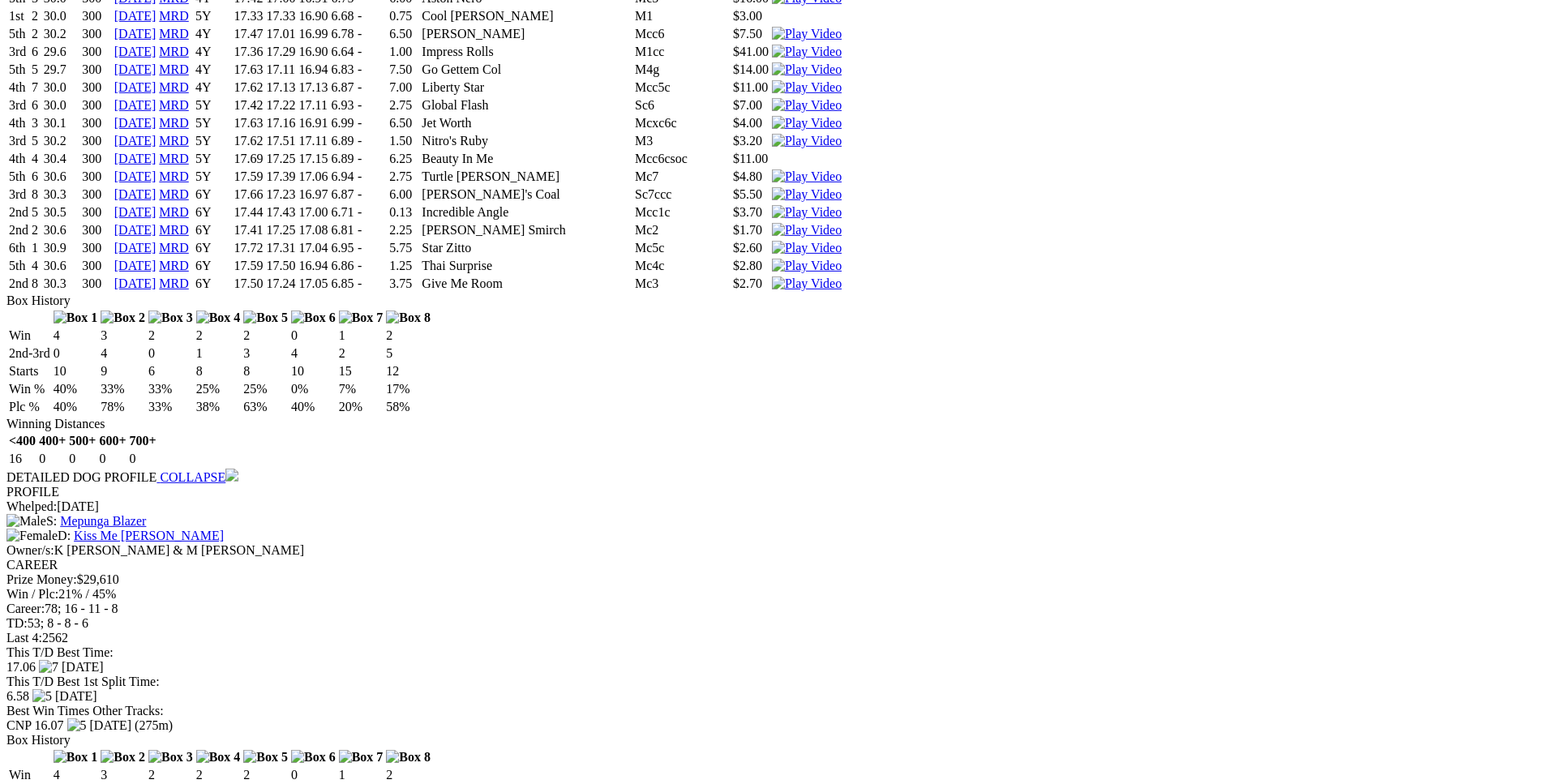
drag, startPoint x: 244, startPoint y: 320, endPoint x: 962, endPoint y: 321, distance: 718.0
copy tr "4th 3 25.3 300 03 Oct 25 MRD 5Y 17.57 17.07 17.07 6.83 - 7.00 Select Mills M4cc…"
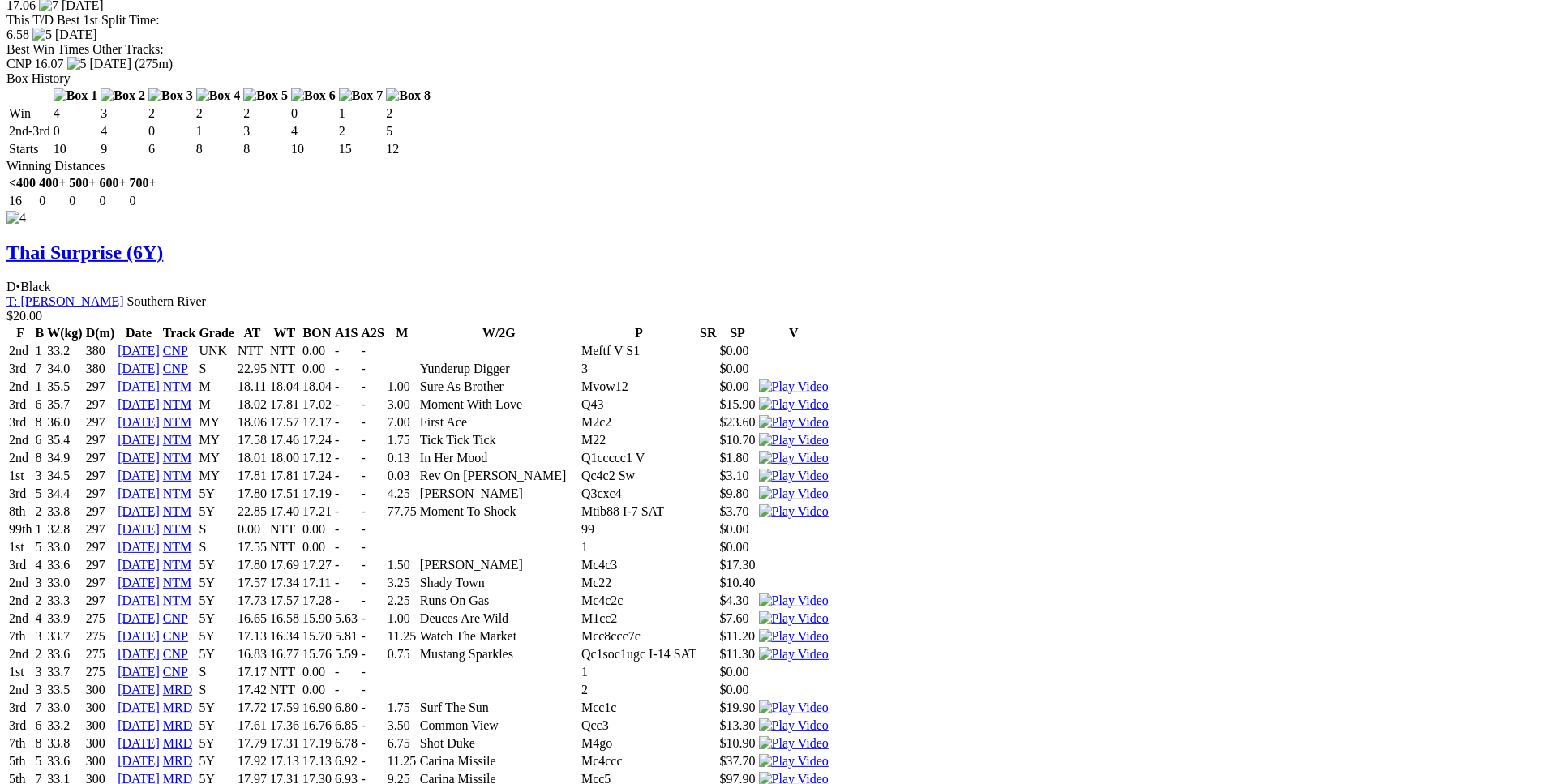
scroll to position [8019, 0]
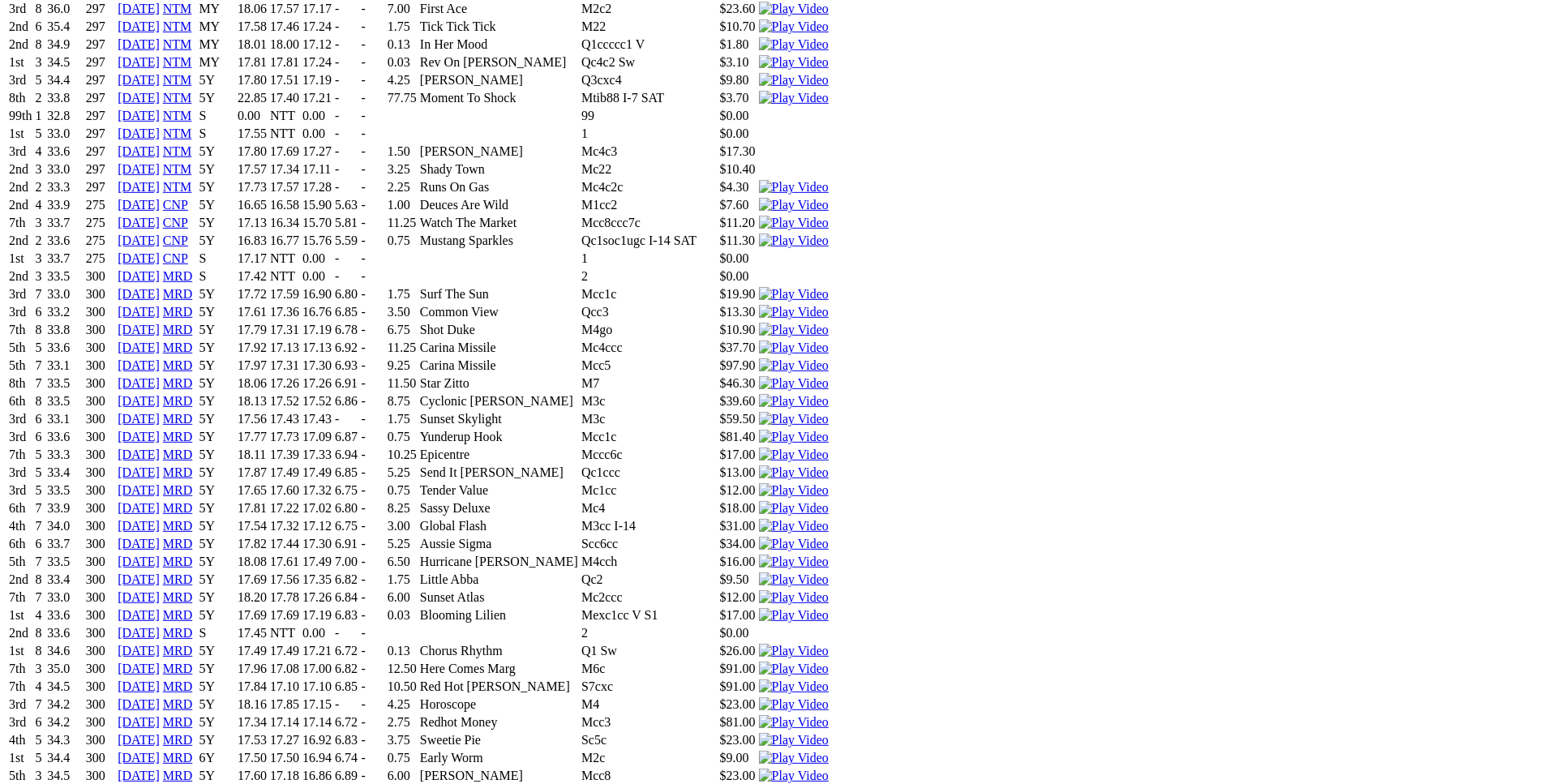
drag, startPoint x: 242, startPoint y: 236, endPoint x: 964, endPoint y: 227, distance: 722.1
copy tr "3rd 4 27.6 300 30 Sep 25 MRD 6Y 17.58 17.25 17.25 6.87 - 4.75 Bro Brann Mcc4 $1…"
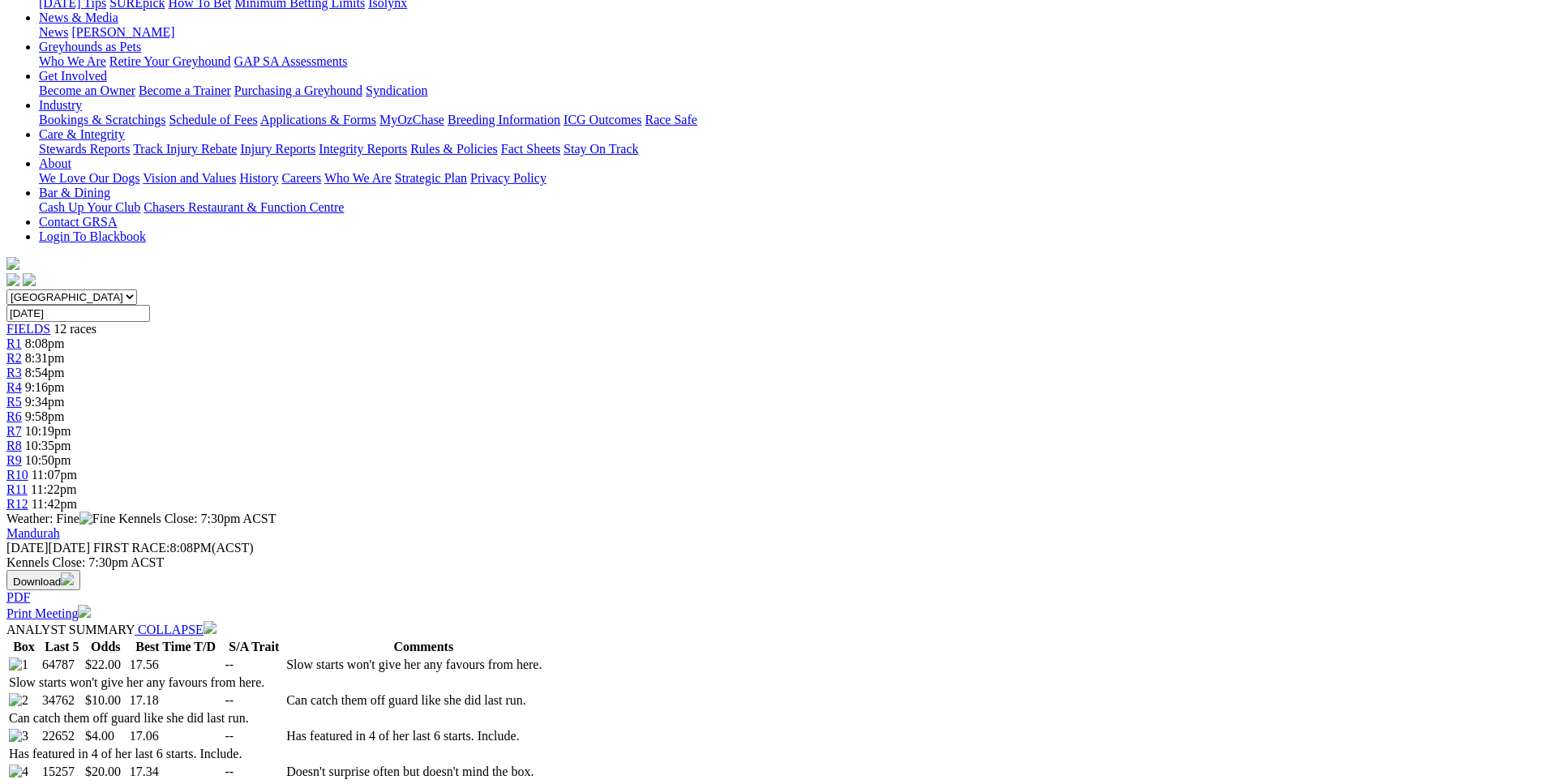
scroll to position [0, 0]
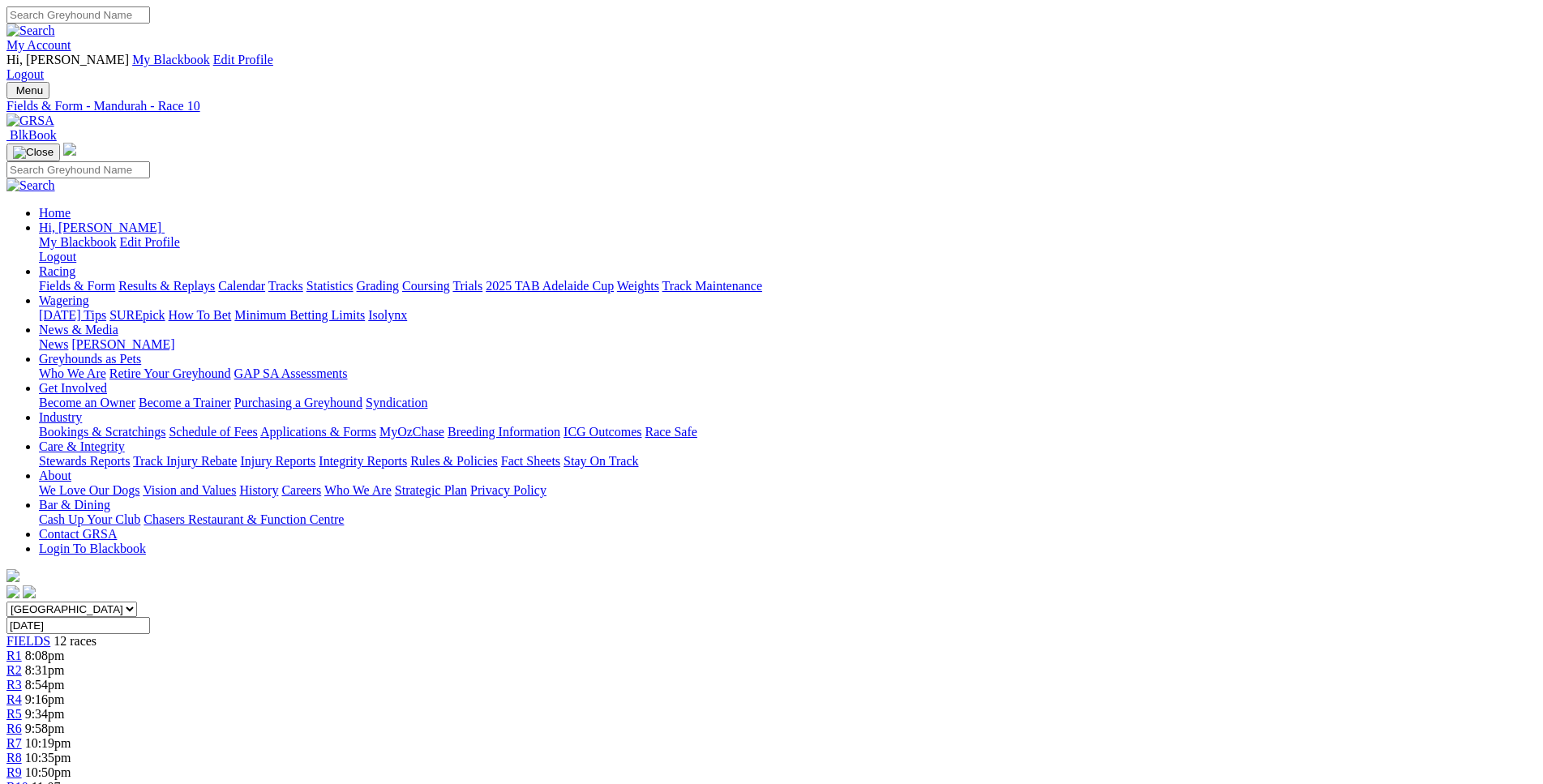
click at [77, 780] on span "11:07pm" at bounding box center [54, 787] width 45 height 13
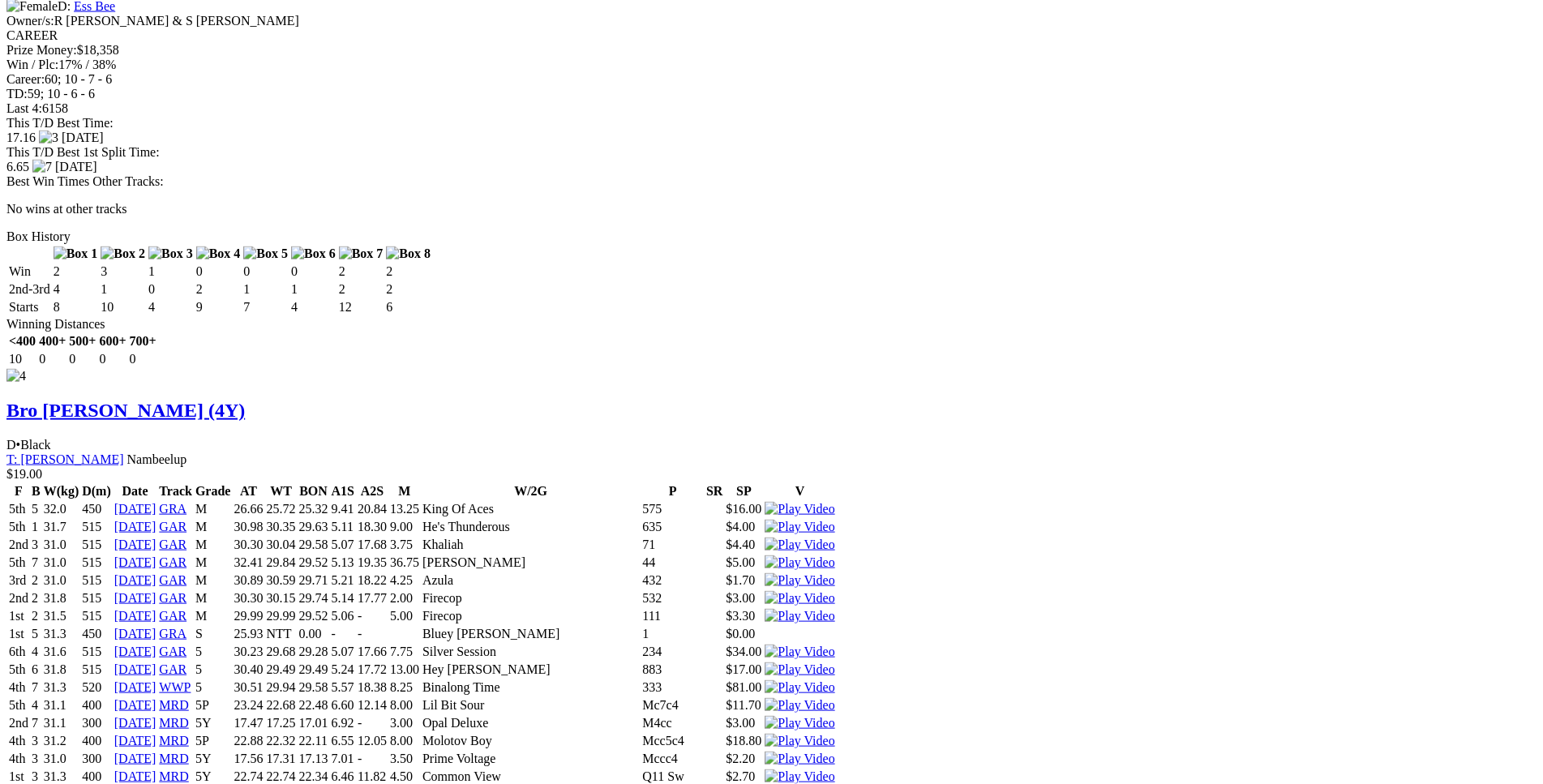
scroll to position [5446, 0]
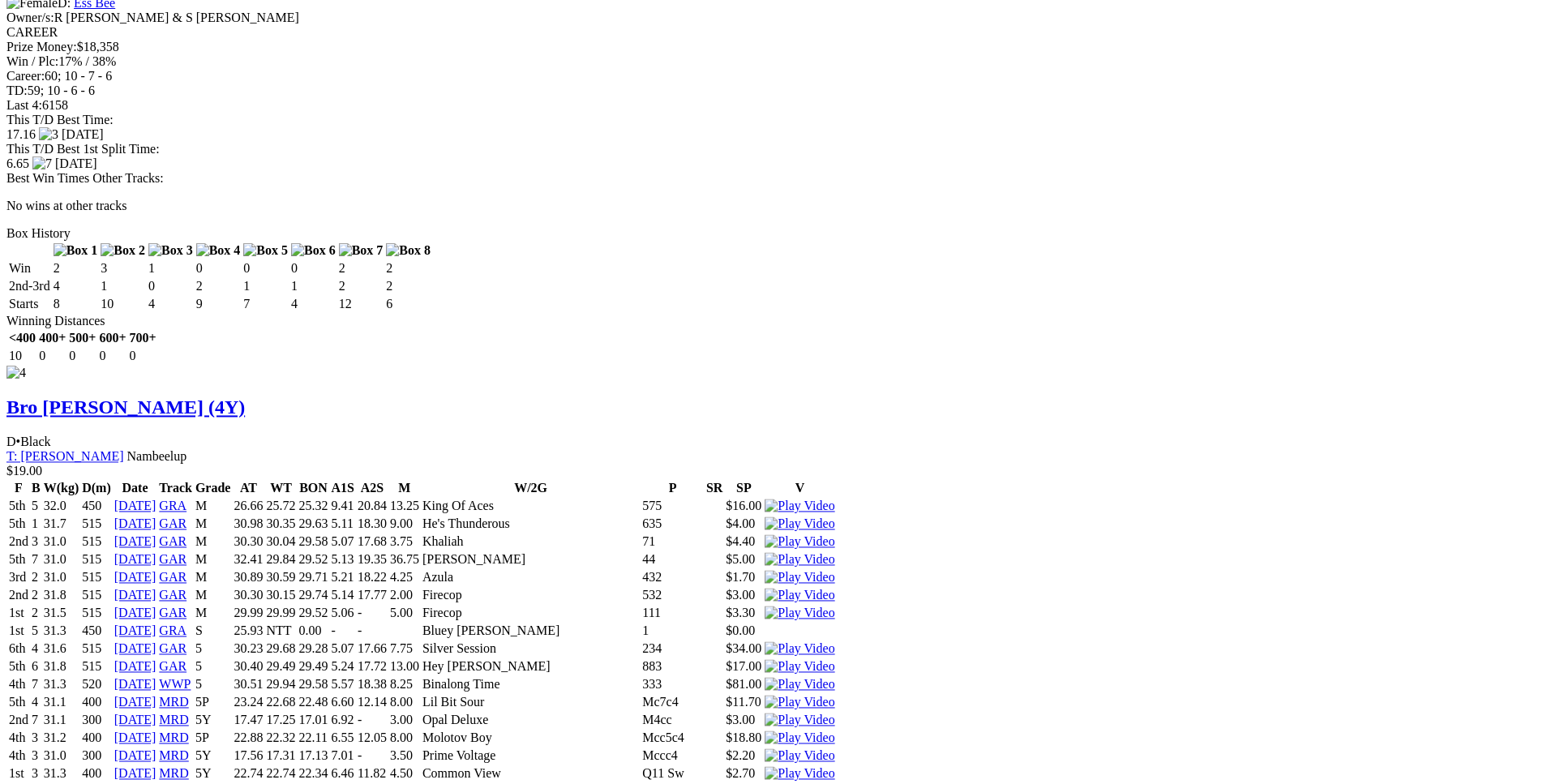
drag, startPoint x: 243, startPoint y: 333, endPoint x: 976, endPoint y: 346, distance: 733.1
drag, startPoint x: 241, startPoint y: 332, endPoint x: 964, endPoint y: 347, distance: 723.2
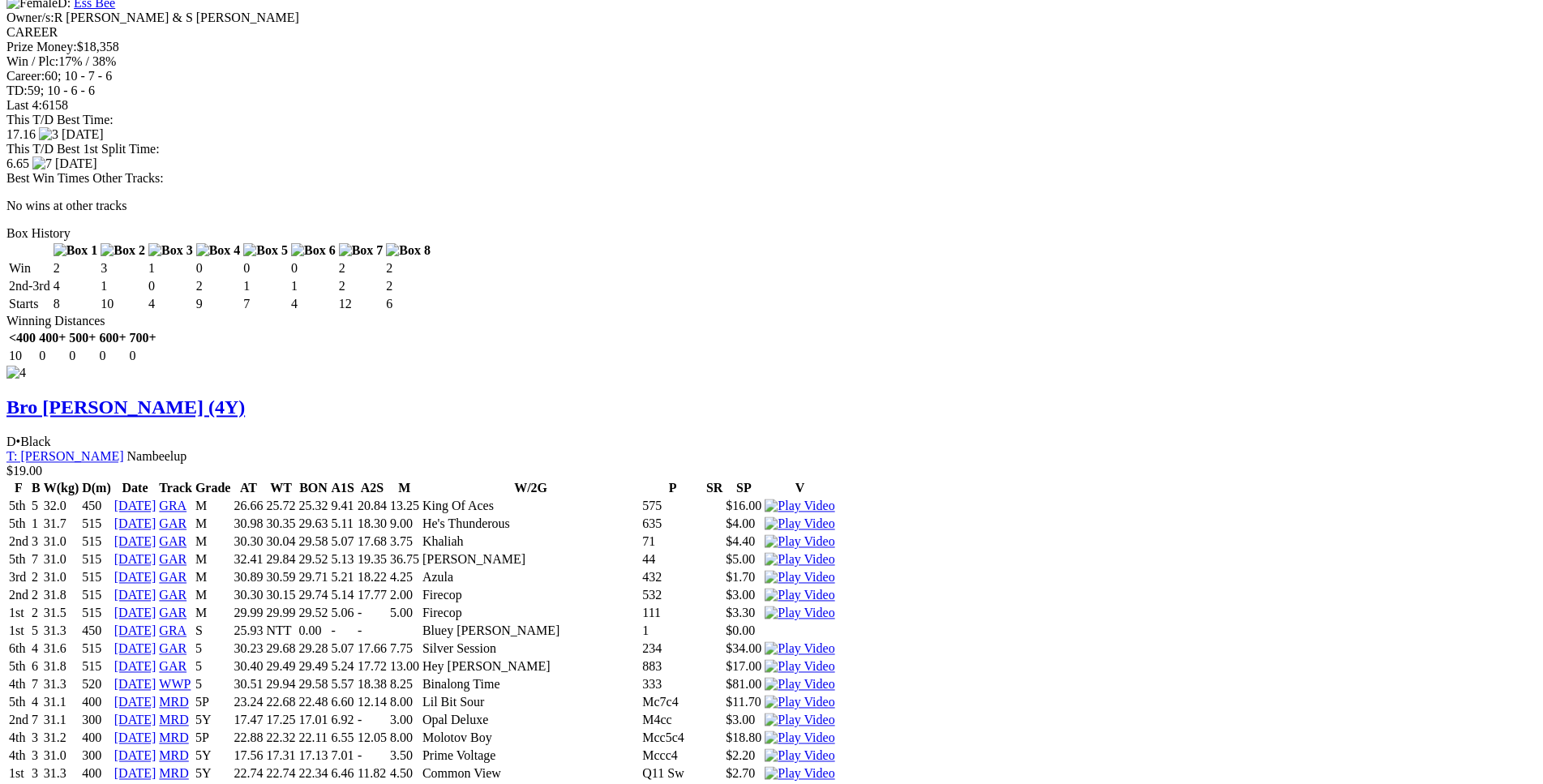
copy tbody "2nd 6 29.4 300 [DATE] MRD 4Y 17.42 17.26 16.86 6.88 - 2.25 [PERSON_NAME] Grand …"
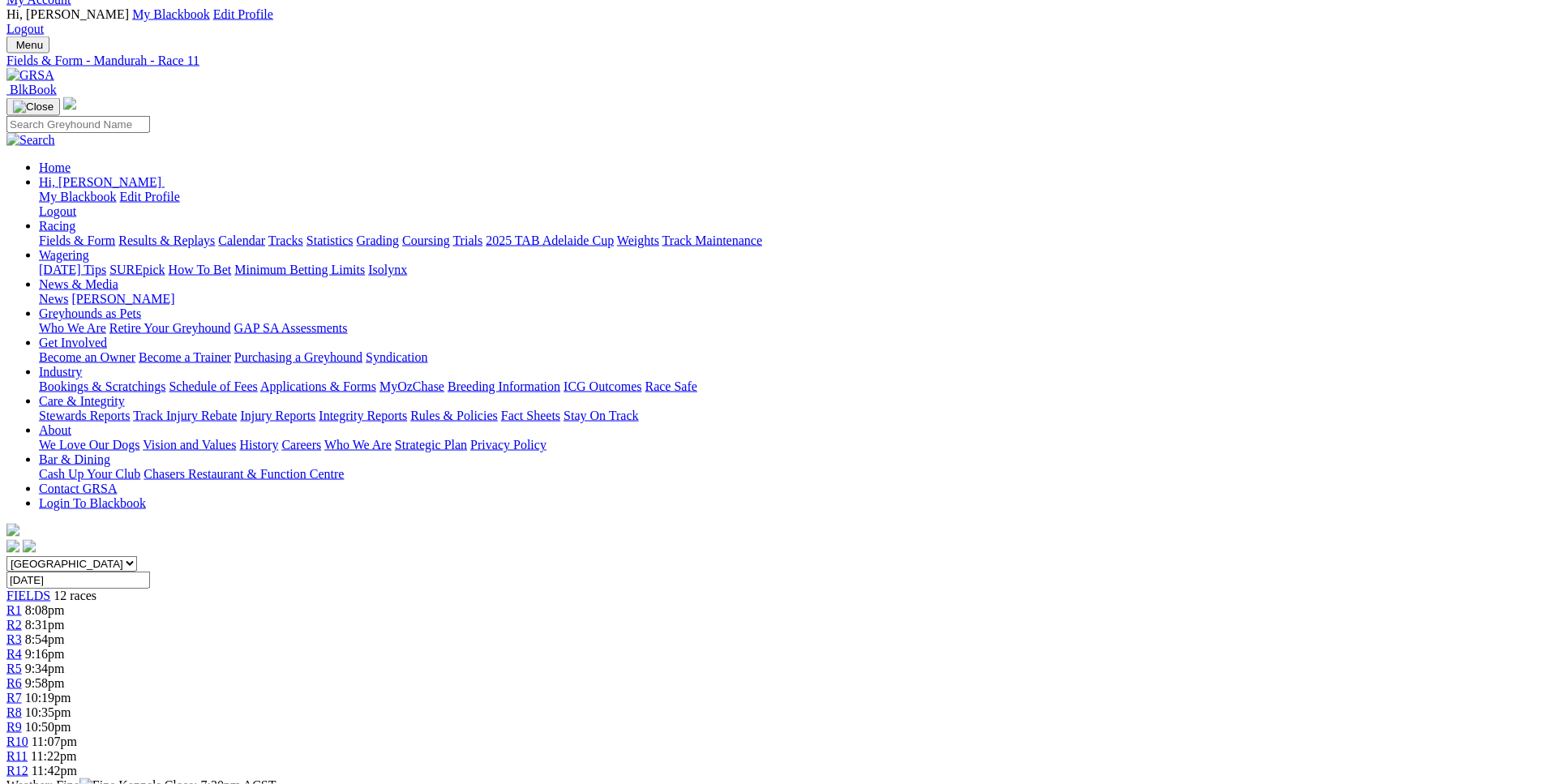
scroll to position [0, 0]
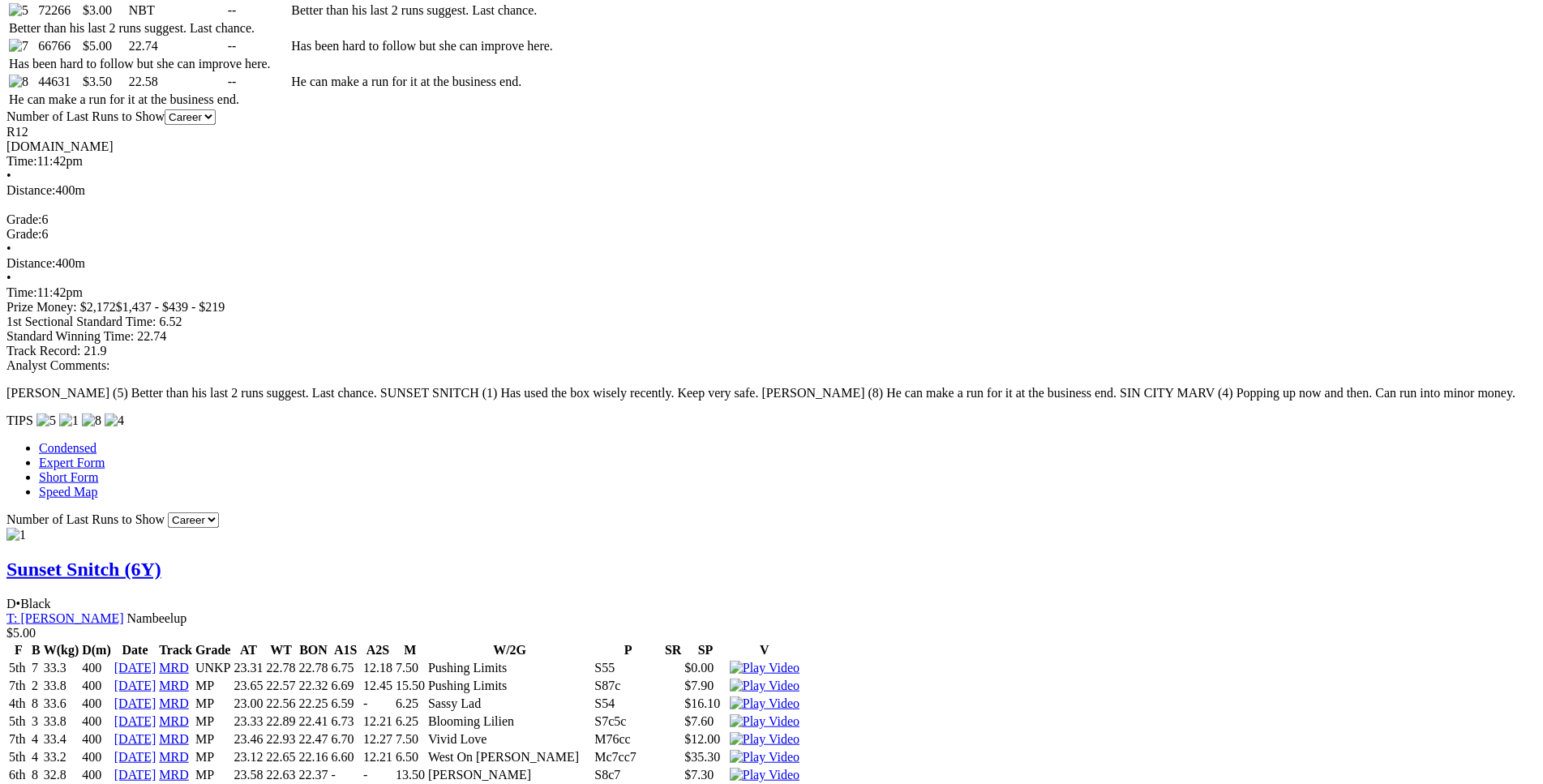
scroll to position [1074, 0]
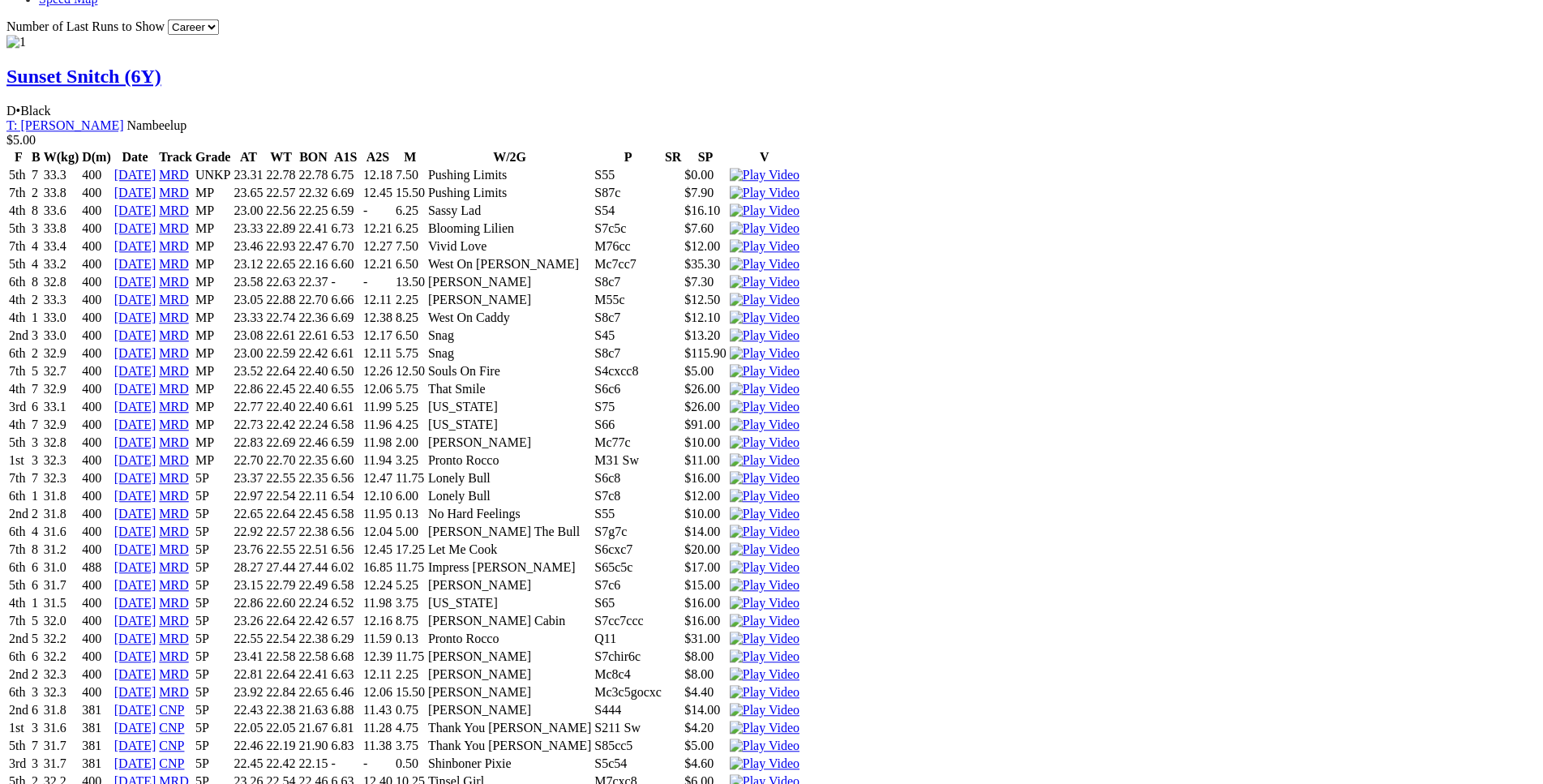
scroll to position [1569, 0]
drag, startPoint x: 417, startPoint y: 185, endPoint x: 585, endPoint y: 193, distance: 168.2
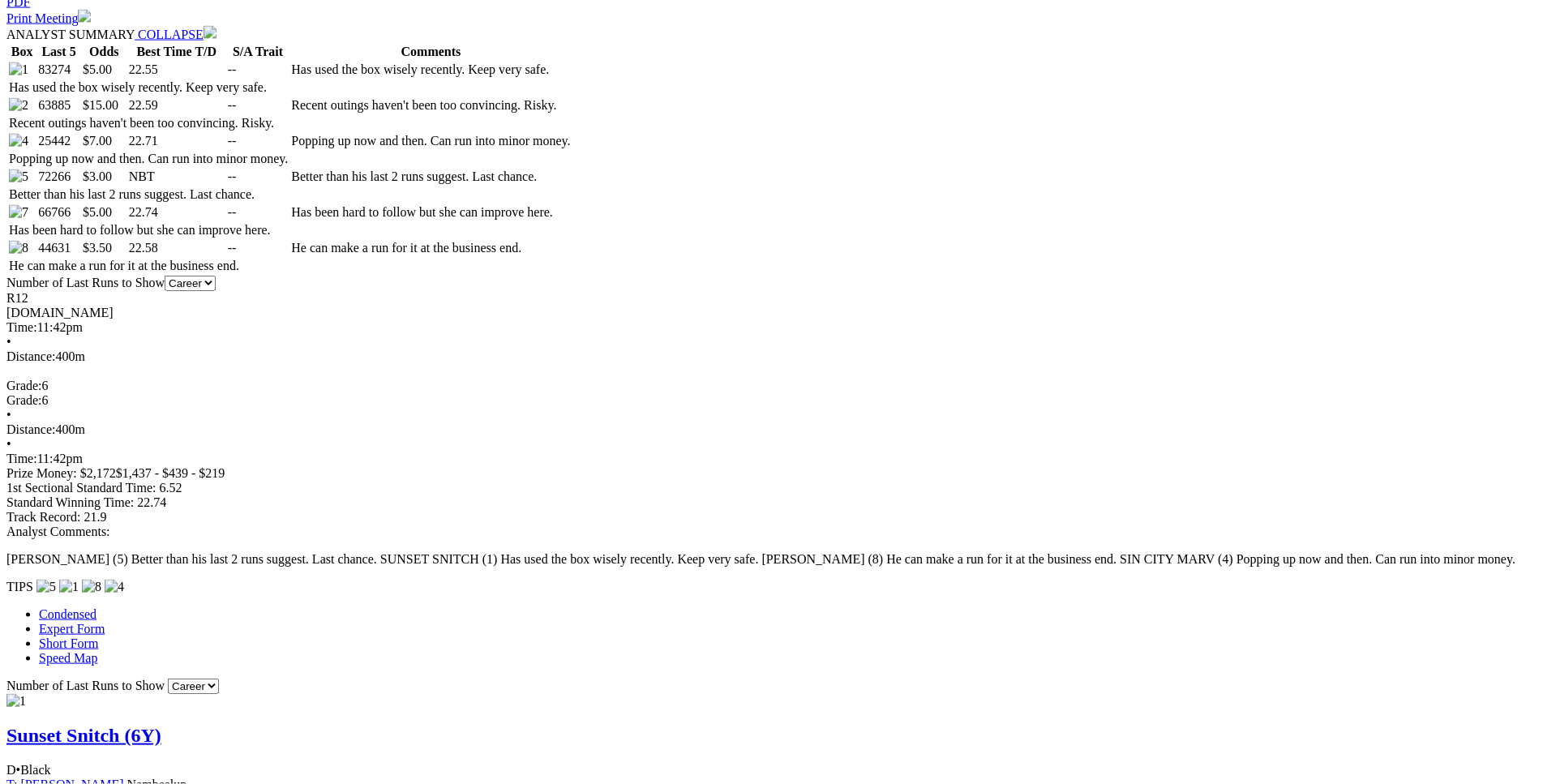
scroll to position [908, 0]
drag, startPoint x: 419, startPoint y: 362, endPoint x: 866, endPoint y: 357, distance: 447.0
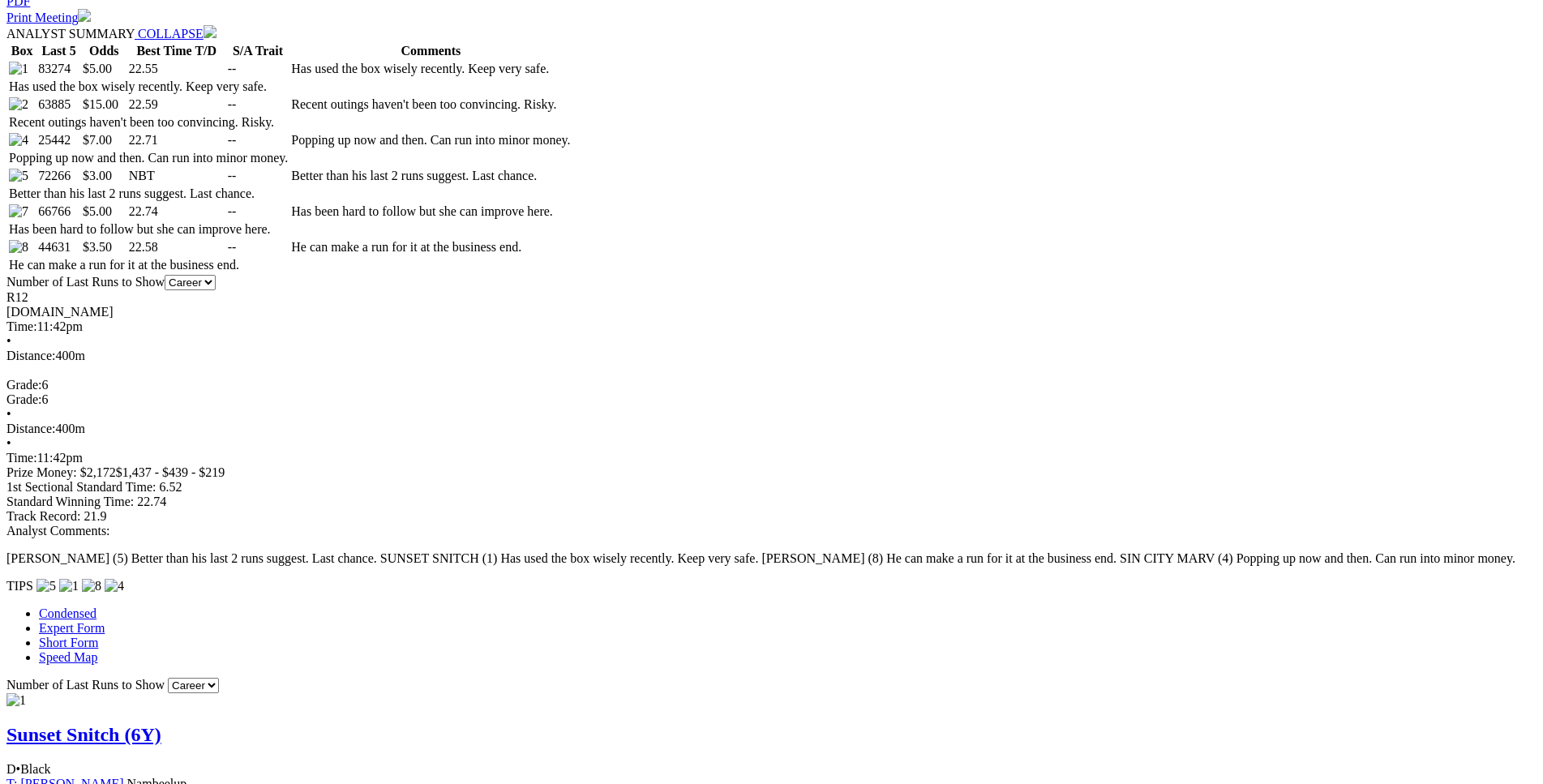
drag, startPoint x: 419, startPoint y: 635, endPoint x: 924, endPoint y: 633, distance: 505.0
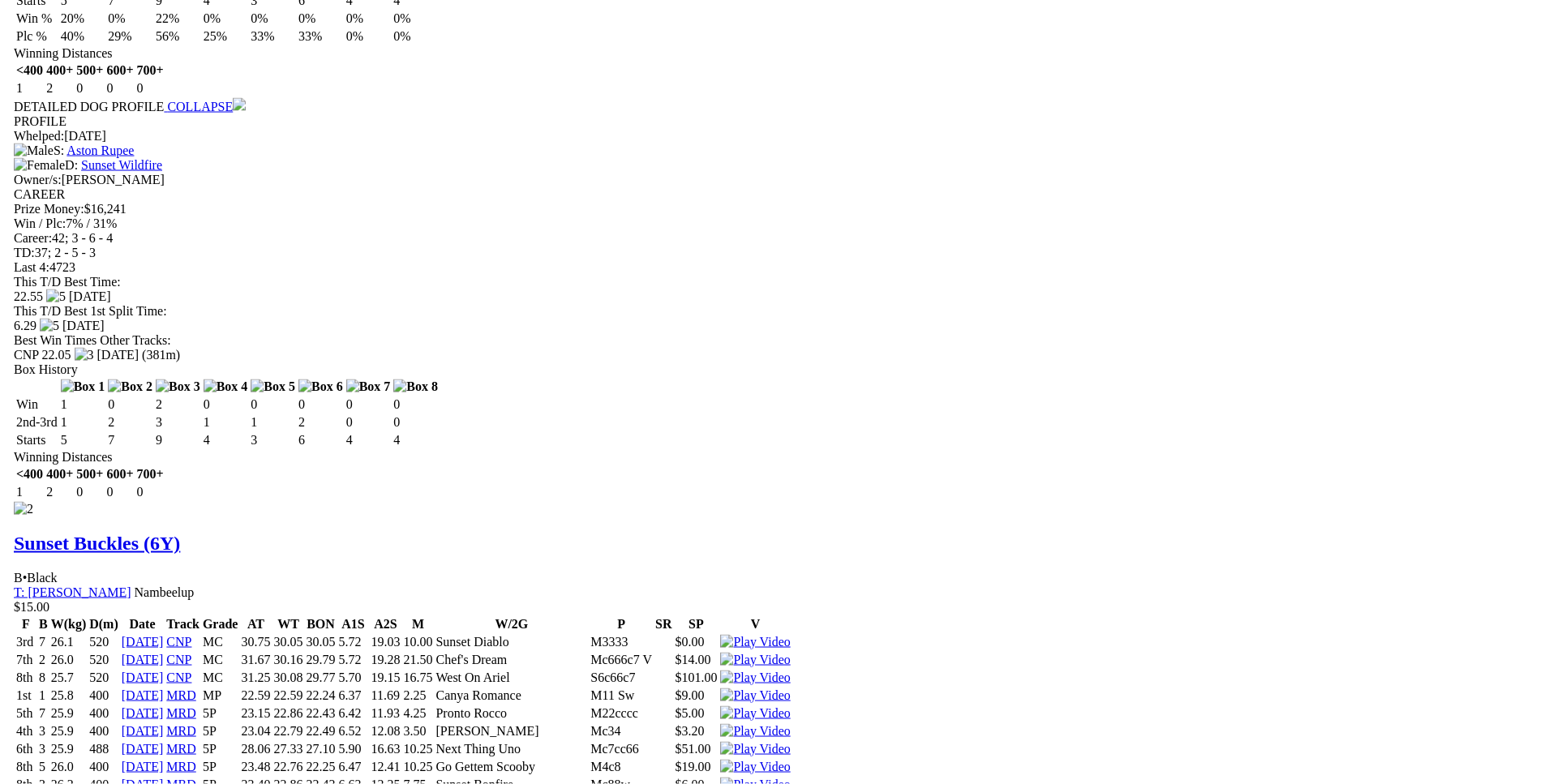
scroll to position [2562, 0]
